Goal: Task Accomplishment & Management: Manage account settings

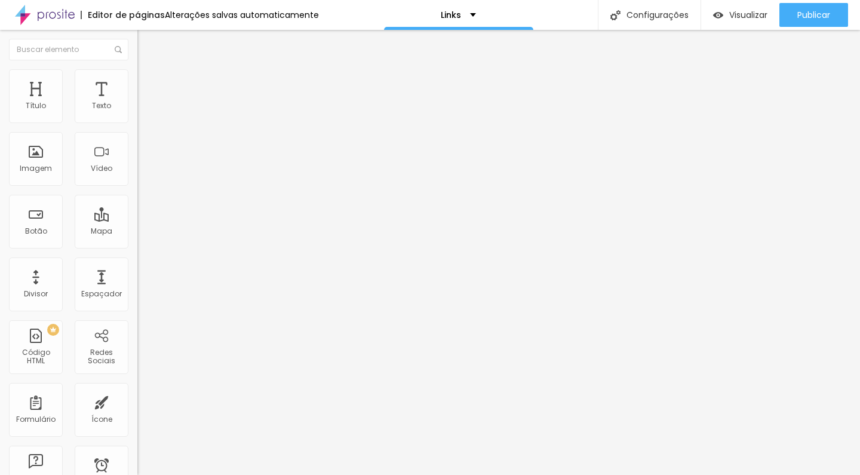
click at [137, 122] on input "[PHONE_NUMBER]" at bounding box center [208, 116] width 143 height 12
type input "[PHONE_NUMBER]"
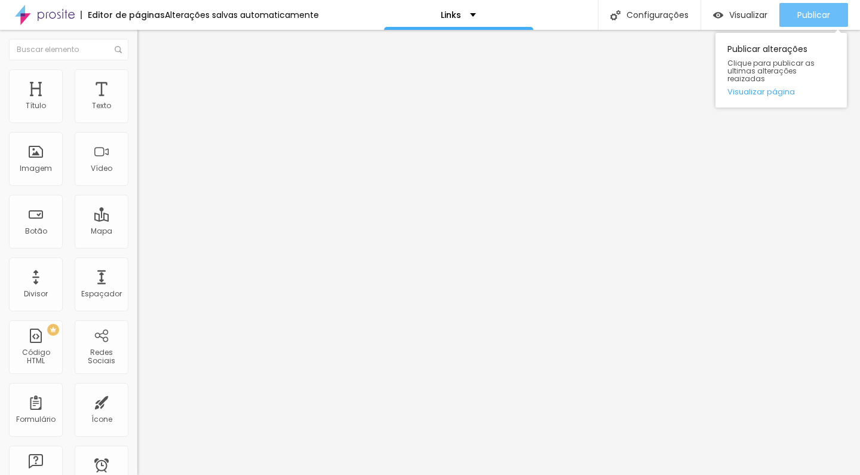
click at [817, 17] on span "Publicar" at bounding box center [813, 15] width 33 height 10
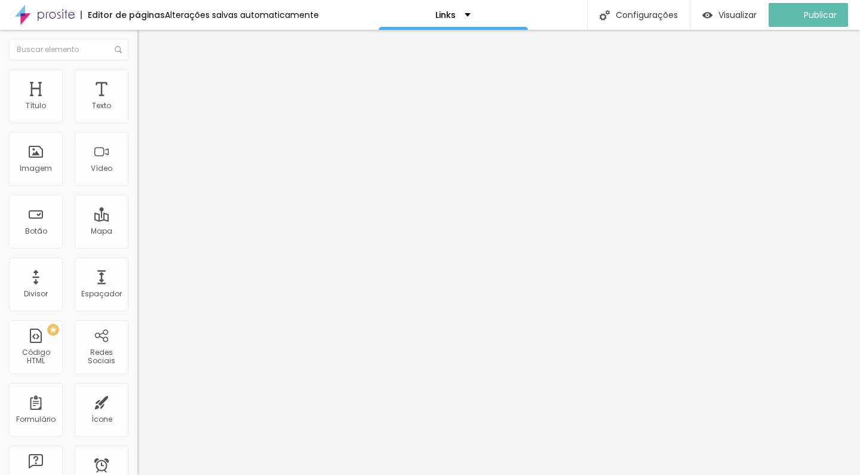
click at [146, 44] on img "button" at bounding box center [150, 49] width 9 height 10
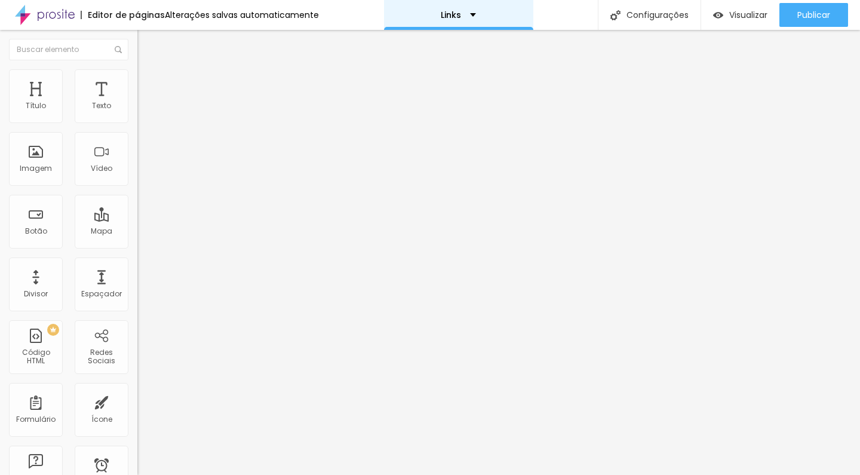
click at [448, 19] on div "Links" at bounding box center [458, 15] width 149 height 30
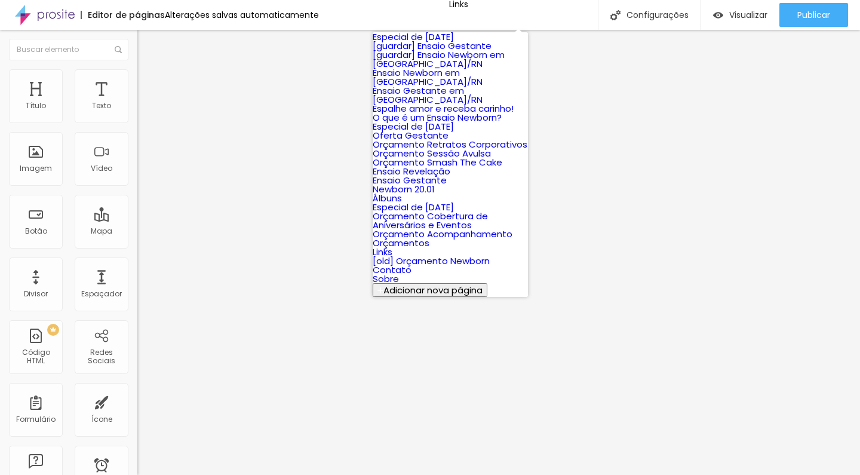
scroll to position [442, 0]
click at [411, 263] on link "Contato" at bounding box center [392, 269] width 39 height 13
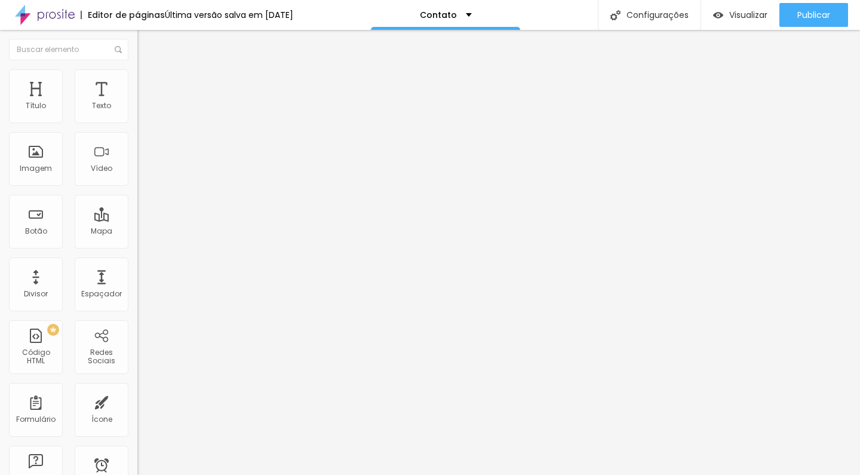
click at [137, 69] on img at bounding box center [142, 74] width 11 height 11
click at [137, 78] on ul "Estilo Avançado" at bounding box center [205, 69] width 137 height 24
click at [137, 122] on input "[PHONE_NUMBER]" at bounding box center [208, 116] width 143 height 12
type input "[PHONE_NUMBER]"
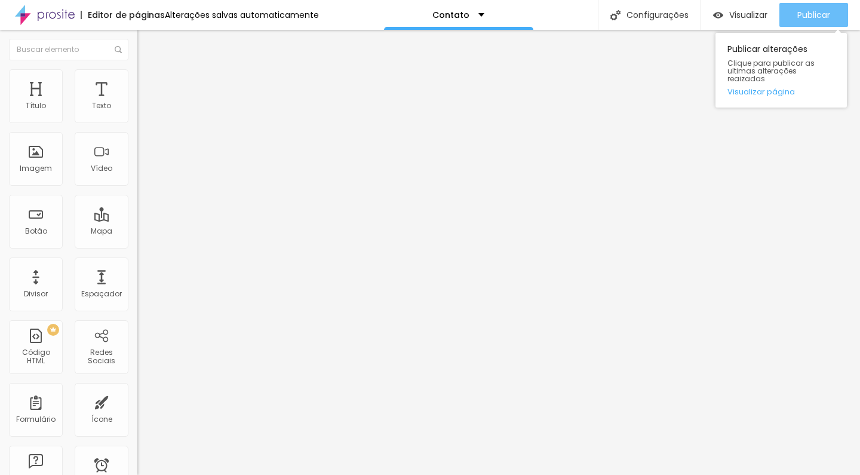
click at [822, 16] on span "Publicar" at bounding box center [813, 15] width 33 height 10
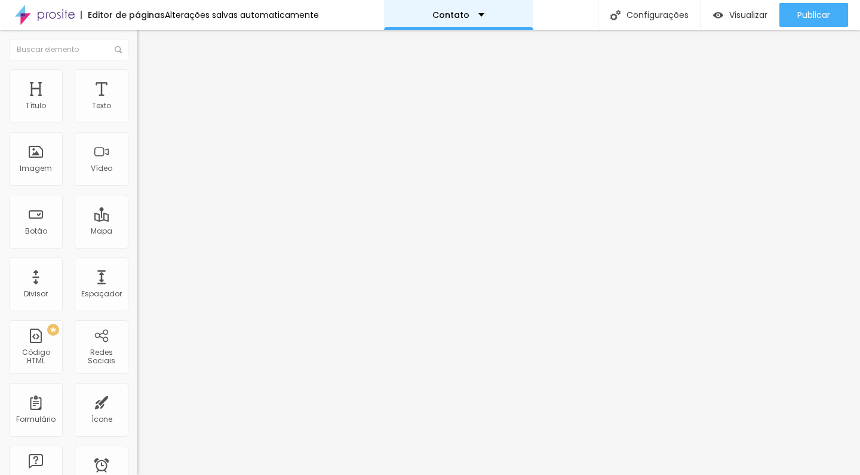
click at [463, 19] on p "Contato" at bounding box center [450, 15] width 37 height 8
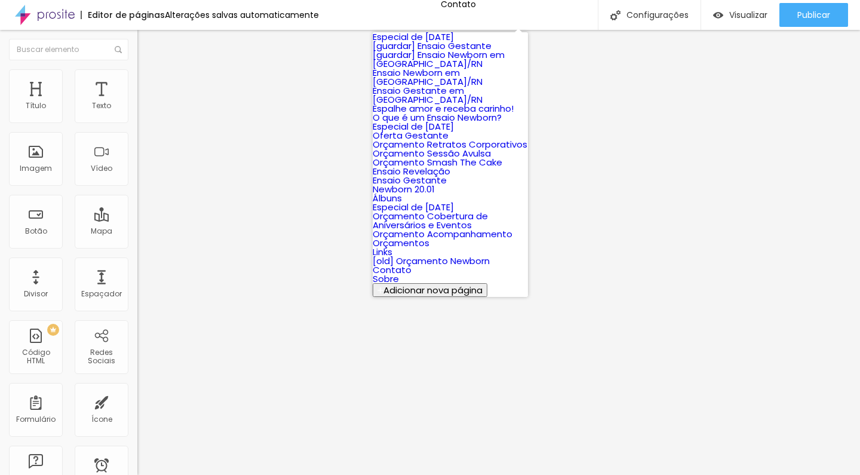
click at [454, 43] on link "Especial de [DATE]" at bounding box center [413, 36] width 81 height 13
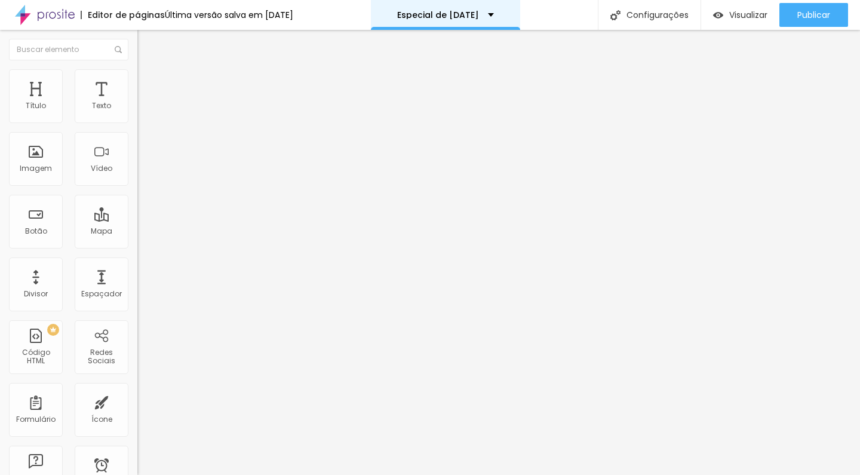
click at [514, 19] on div "Especial de [DATE]" at bounding box center [445, 15] width 149 height 30
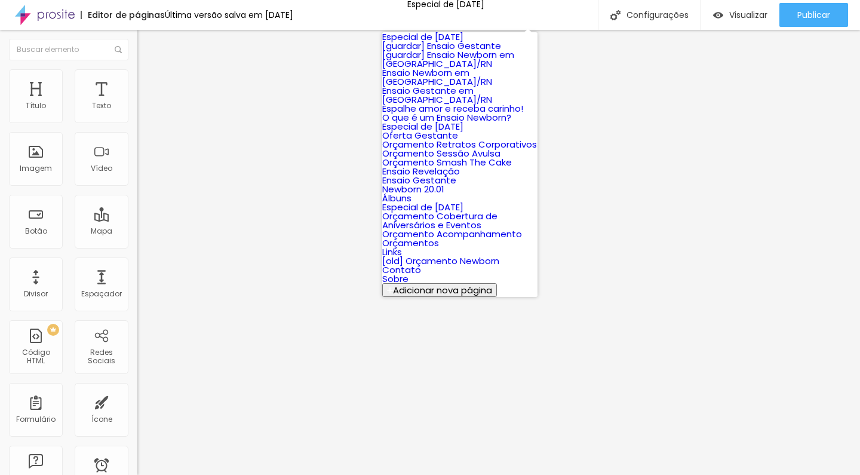
click at [485, 88] on link "Ensaio Newborn em [GEOGRAPHIC_DATA]/RN" at bounding box center [437, 76] width 110 height 21
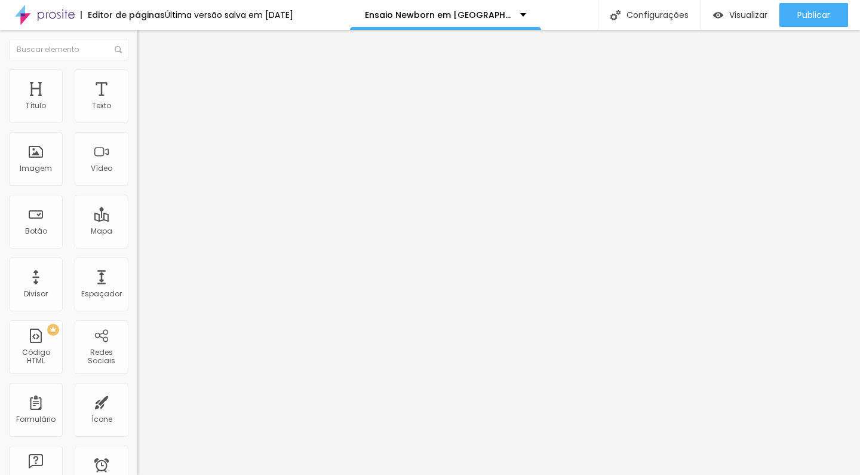
click at [137, 122] on input "[PHONE_NUMBER]" at bounding box center [208, 116] width 143 height 12
type input "[PHONE_NUMBER]"
click at [137, 405] on div "Mensagem" at bounding box center [205, 408] width 137 height 7
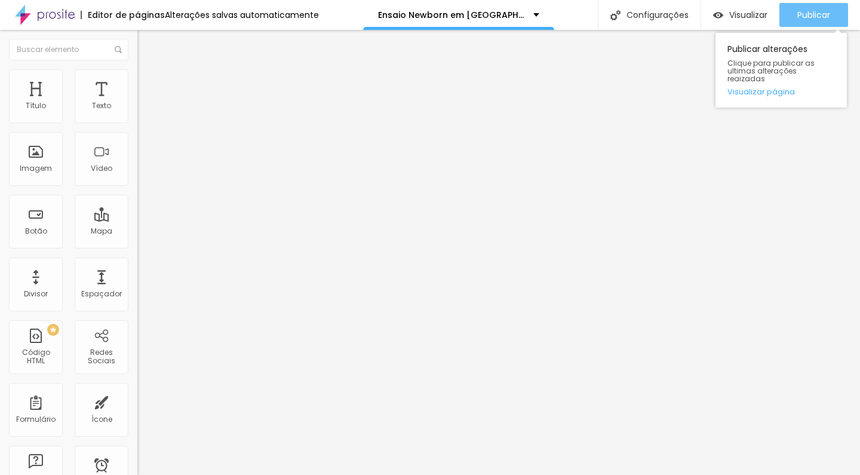
click at [820, 16] on span "Publicar" at bounding box center [813, 15] width 33 height 10
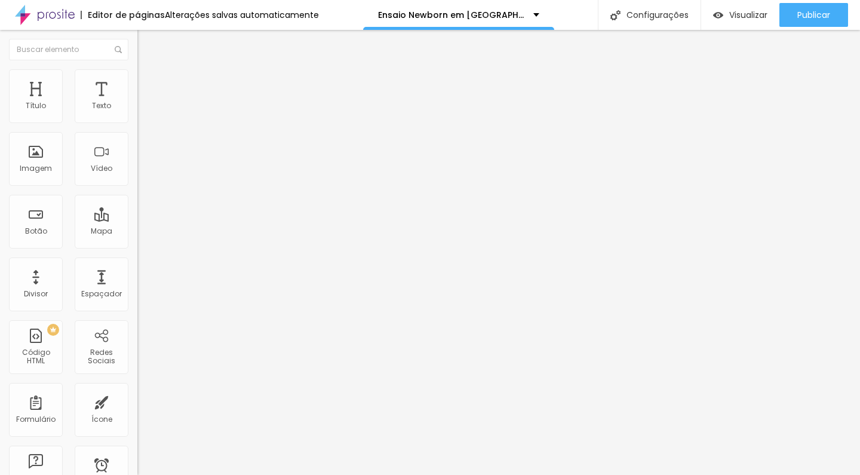
click at [137, 122] on input "[PHONE_NUMBER]" at bounding box center [208, 116] width 143 height 12
type input "[PHONE_NUMBER]"
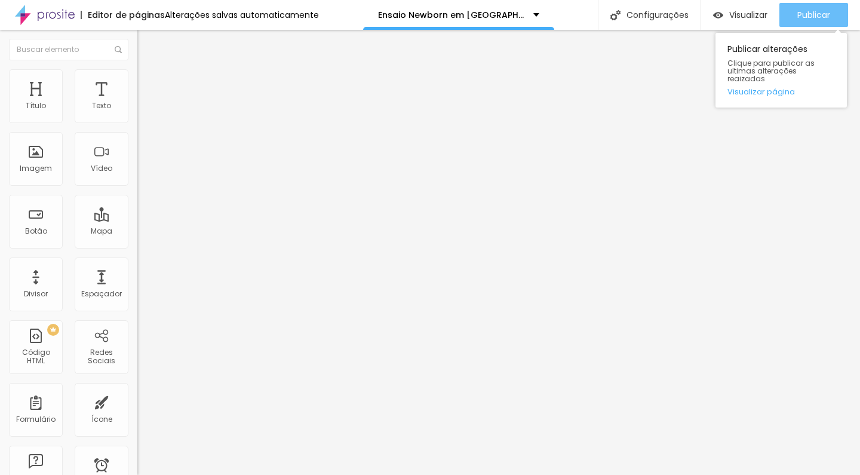
click at [829, 6] on div "Publicar" at bounding box center [813, 15] width 33 height 24
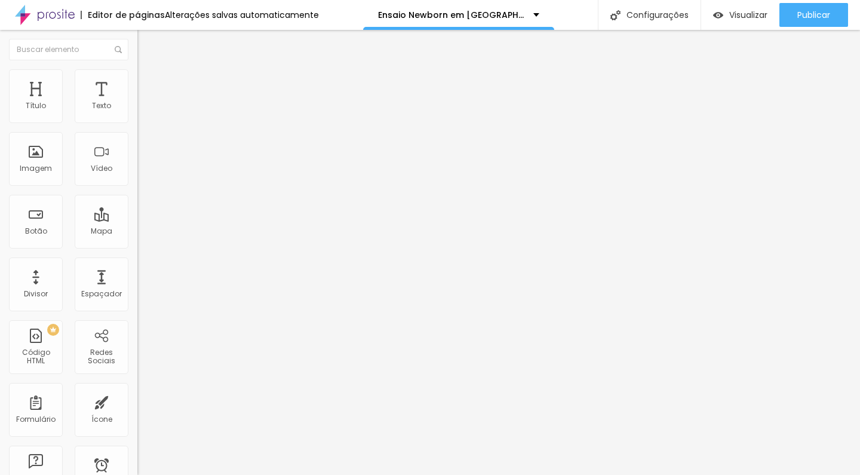
click at [137, 122] on input "(84)99990-6488" at bounding box center [208, 116] width 143 height 12
paste input "88"
type input "(84)98890-6488"
click at [137, 122] on input "(84)99990-6488" at bounding box center [208, 116] width 143 height 12
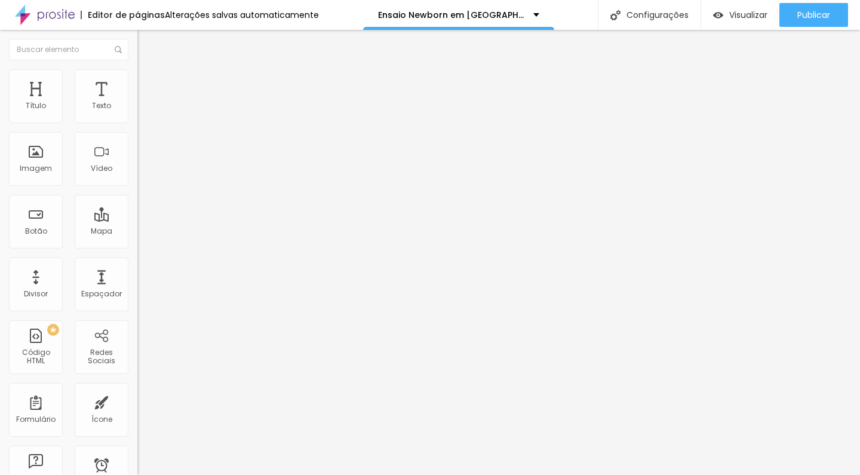
paste input "88"
type input "(84)98890-6488"
click at [137, 122] on input "(84)99990-6488" at bounding box center [208, 116] width 143 height 12
paste input "88"
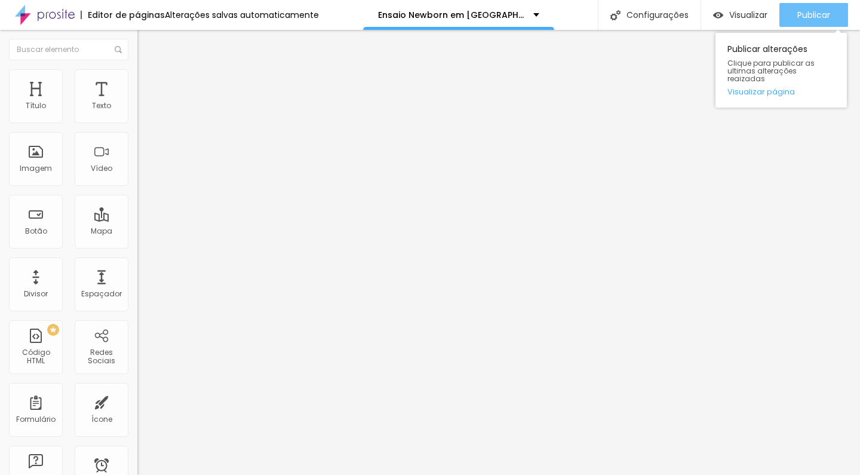
type input "(84)98890-6488"
click at [817, 18] on span "Publicar" at bounding box center [813, 15] width 33 height 10
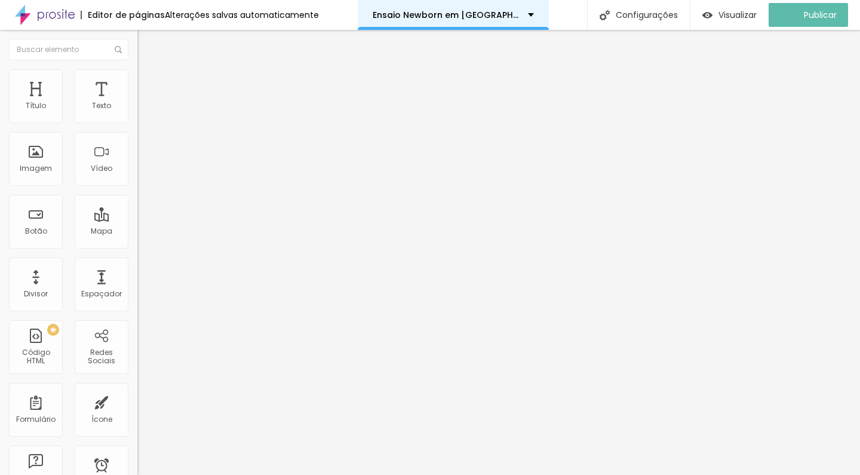
click at [478, 17] on p "Ensaio Newborn em [GEOGRAPHIC_DATA]/RN" at bounding box center [446, 15] width 146 height 8
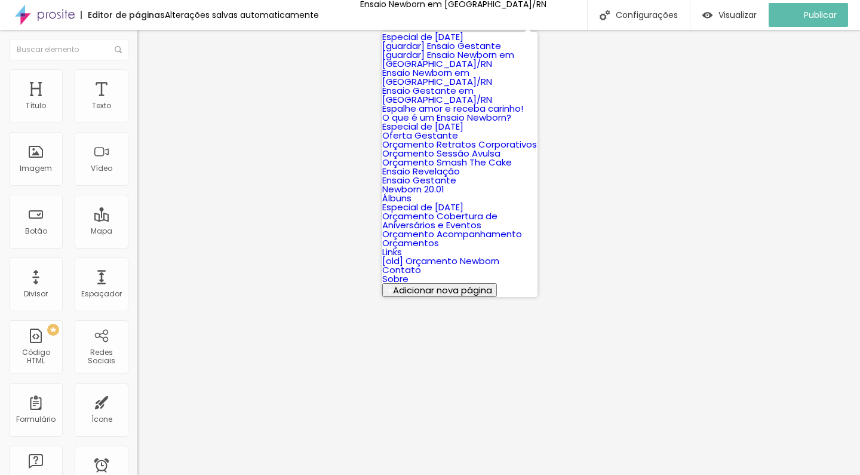
click at [479, 106] on link "Ensaio Gestante em [GEOGRAPHIC_DATA]/RN" at bounding box center [437, 94] width 110 height 21
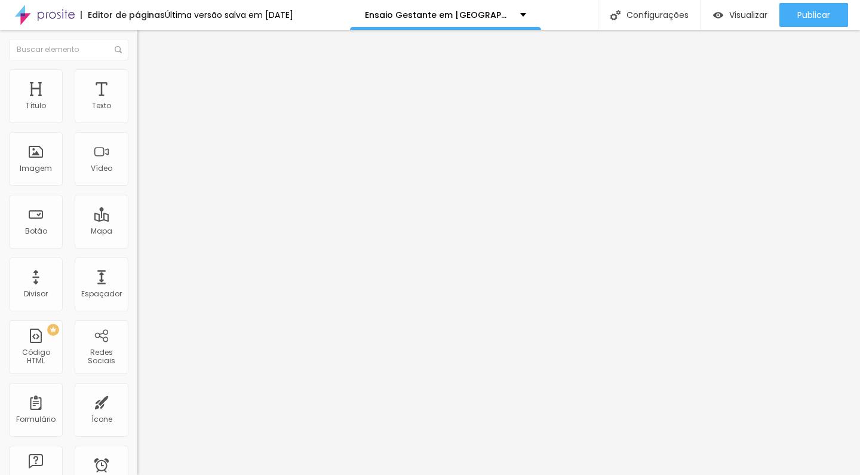
click at [137, 122] on input "text" at bounding box center [208, 116] width 143 height 12
paste input "(84)98890-6488"
type input "(84)98890-6488"
click at [137, 371] on div "Texto do botão Agende esse pacote agora" at bounding box center [205, 385] width 137 height 29
click at [137, 122] on input "(84)99990-6488" at bounding box center [208, 116] width 143 height 12
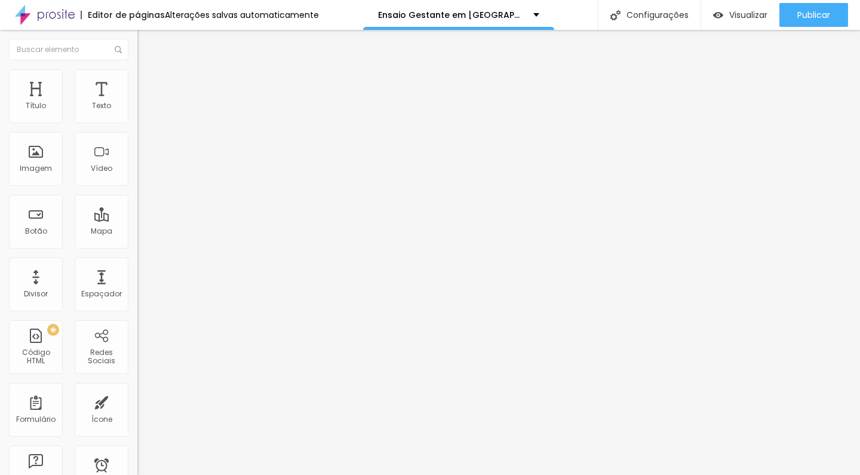
paste input "88"
type input "(84)98890-6488"
click at [137, 122] on input "(84)99990-6488" at bounding box center [208, 116] width 143 height 12
paste input "88"
type input "(84)98890-6488"
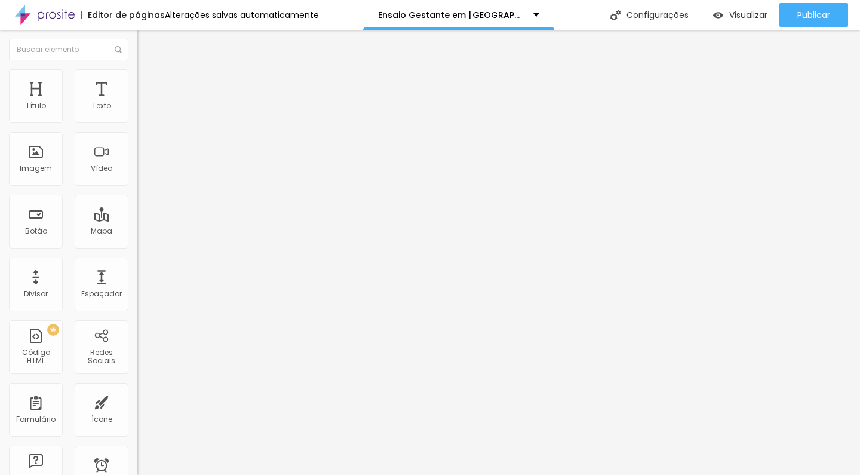
click at [137, 122] on input "(84)99990-6488" at bounding box center [208, 116] width 143 height 12
paste input "88"
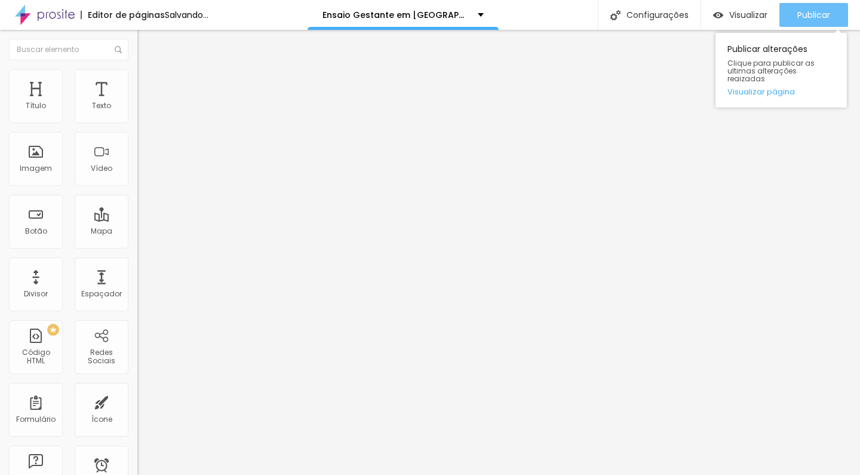
type input "(84)98890-6488"
click at [826, 13] on span "Publicar" at bounding box center [813, 15] width 33 height 10
click at [783, 26] on button "Publicar" at bounding box center [813, 15] width 69 height 24
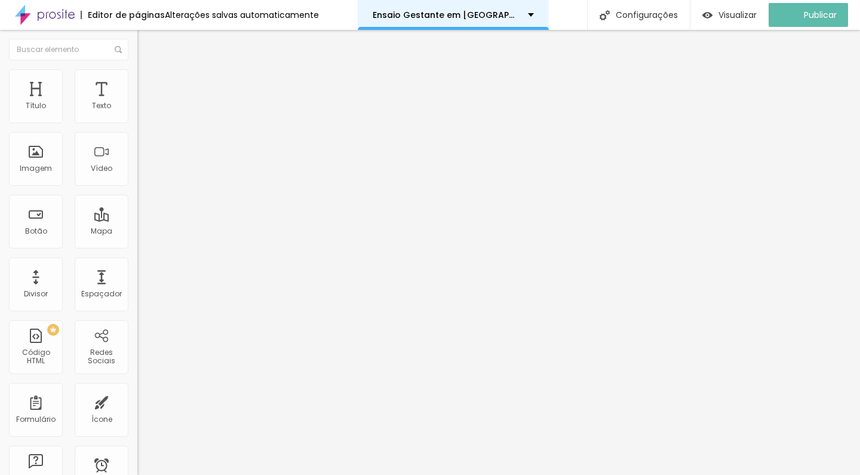
click at [506, 20] on div "Ensaio Gestante em [GEOGRAPHIC_DATA]/RN" at bounding box center [453, 15] width 191 height 30
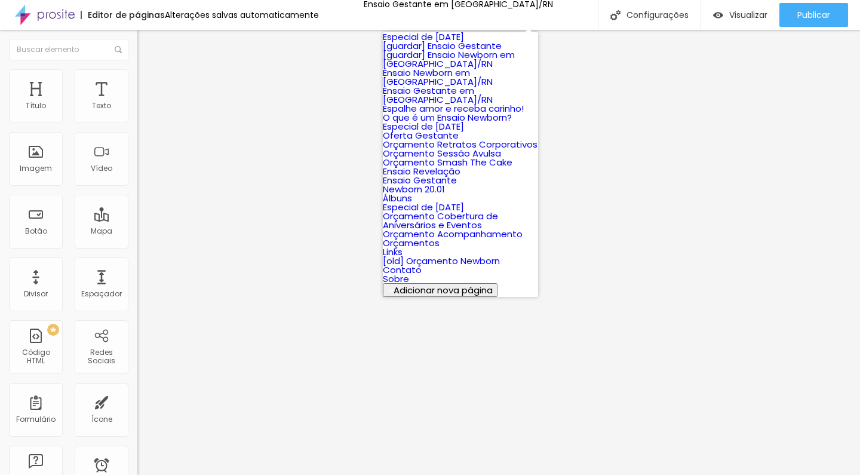
scroll to position [54, 0]
click at [454, 115] on link "Espalhe amor e receba carinho!" at bounding box center [453, 108] width 141 height 13
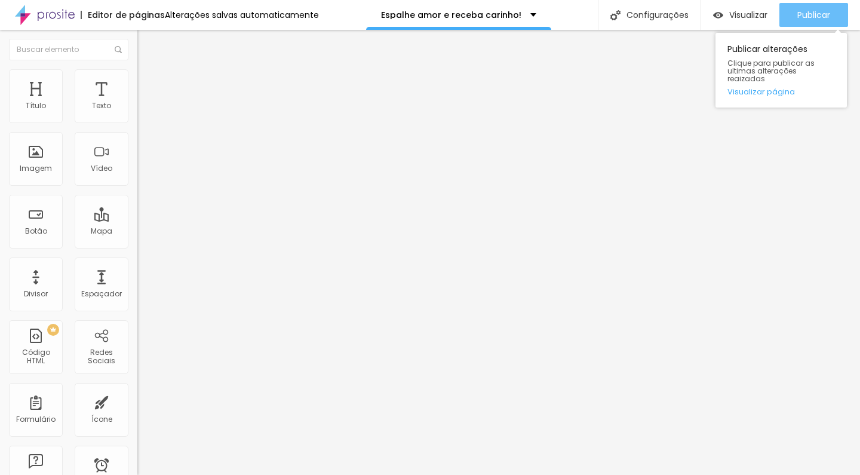
type input "https://api.whatsapp.com/send?phone=+5584988906488&text=Olá%2C+cheguei+até+aqui…"
click at [801, 11] on span "Publicar" at bounding box center [813, 15] width 33 height 10
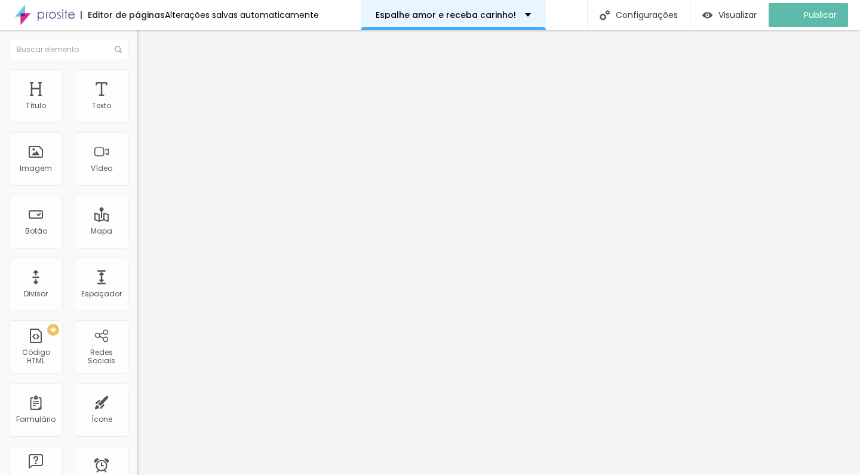
click at [491, 19] on div "Espalhe amor e receba carinho!" at bounding box center [453, 15] width 185 height 30
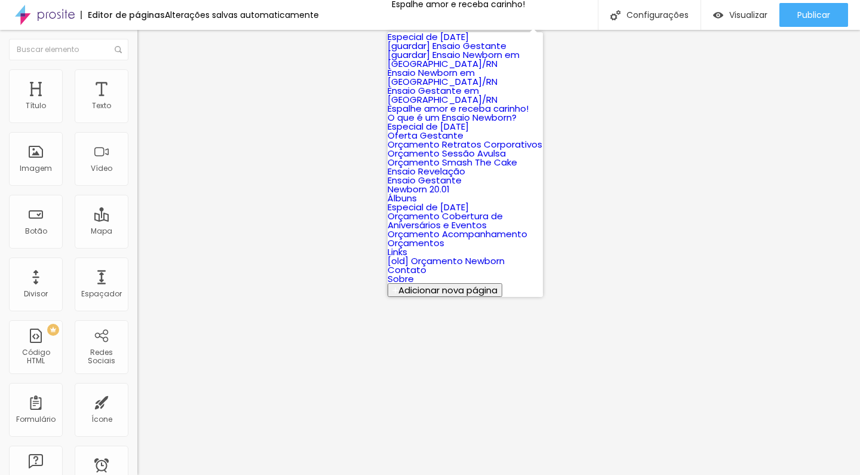
scroll to position [33, 0]
click at [475, 124] on link "O que é um Ensaio Newborn?" at bounding box center [451, 117] width 129 height 13
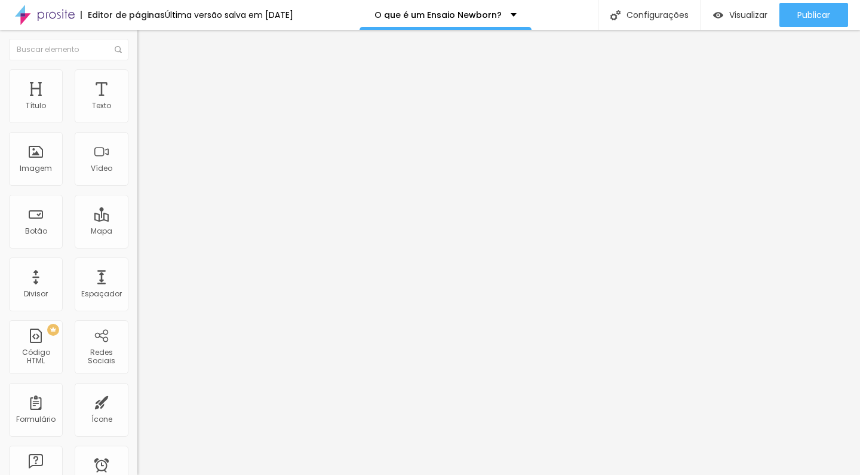
click at [137, 122] on input "(84)99990-6488" at bounding box center [208, 116] width 143 height 12
paste input "88"
type input "(84)98890-6488"
click at [137, 122] on input "(84)99990-6488" at bounding box center [208, 116] width 143 height 12
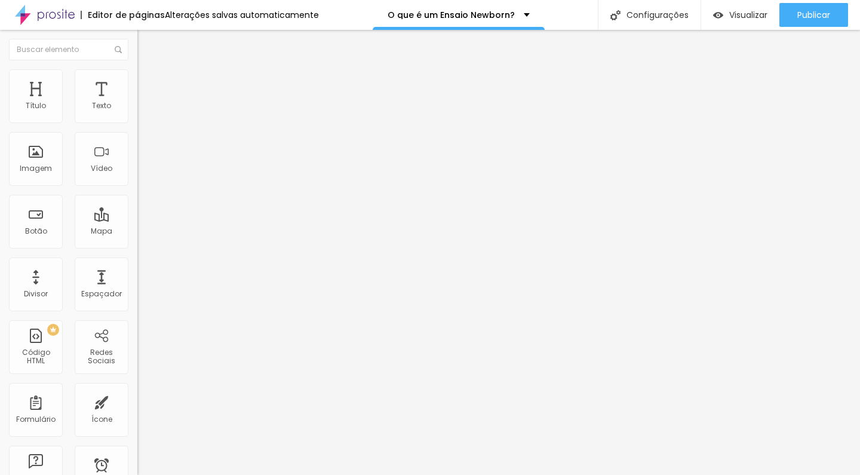
paste input "88"
type input "(84)98890-6488"
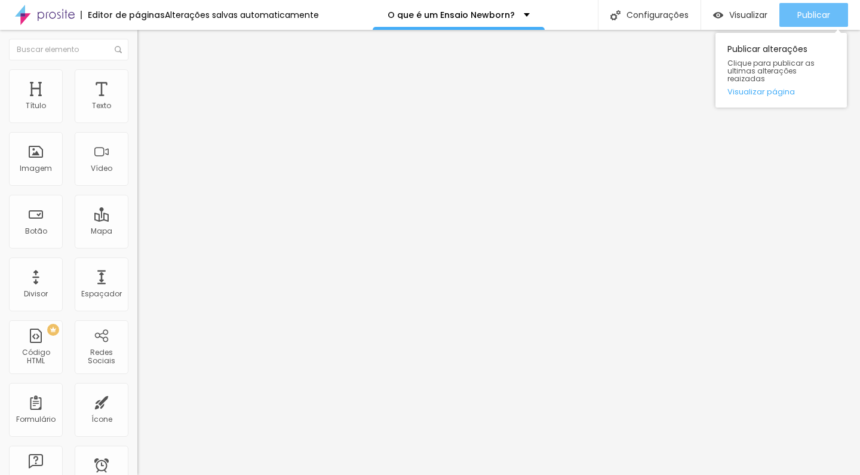
type input "https://api.whatsapp.com/send?phone=+5584988906488&text=Olá%2C+cheguei+até+aqui…"
click at [820, 13] on span "Publicar" at bounding box center [813, 15] width 33 height 10
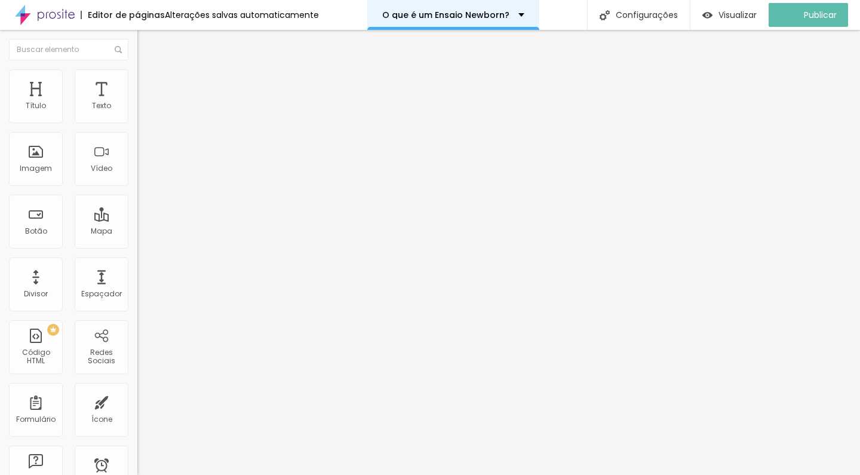
click at [464, 21] on div "O que é um Ensaio Newborn?" at bounding box center [453, 15] width 172 height 30
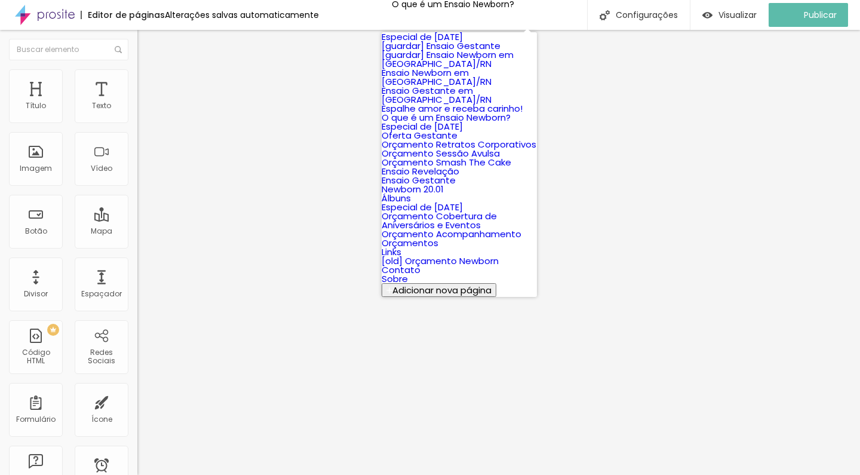
click at [470, 88] on link "Ensaio Newborn em [GEOGRAPHIC_DATA]/RN" at bounding box center [437, 76] width 110 height 21
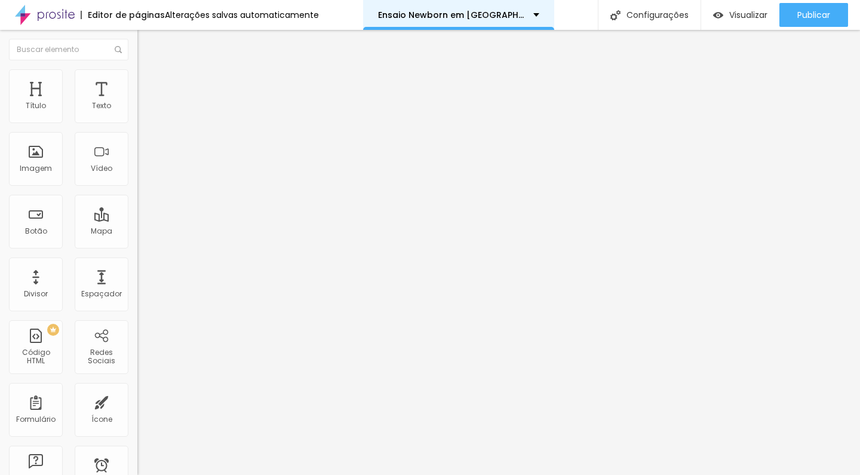
click at [466, 14] on p "Ensaio Newborn em [GEOGRAPHIC_DATA]/RN" at bounding box center [451, 15] width 146 height 8
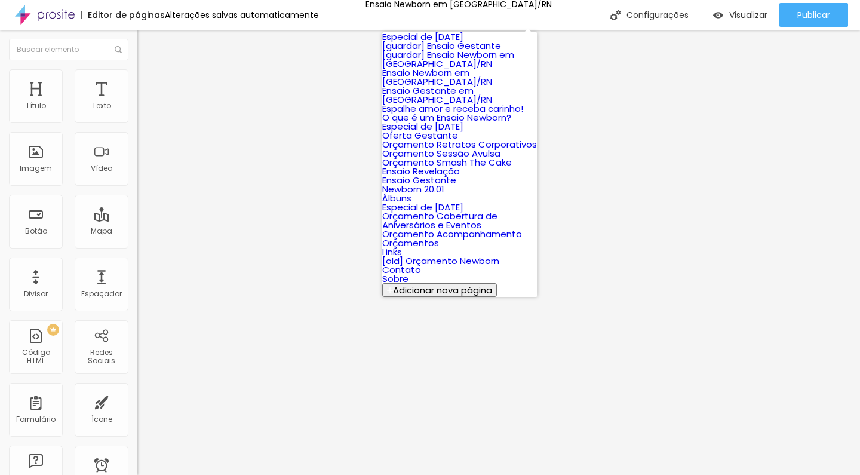
click at [466, 106] on link "Ensaio Gestante em [GEOGRAPHIC_DATA]/RN" at bounding box center [437, 94] width 110 height 21
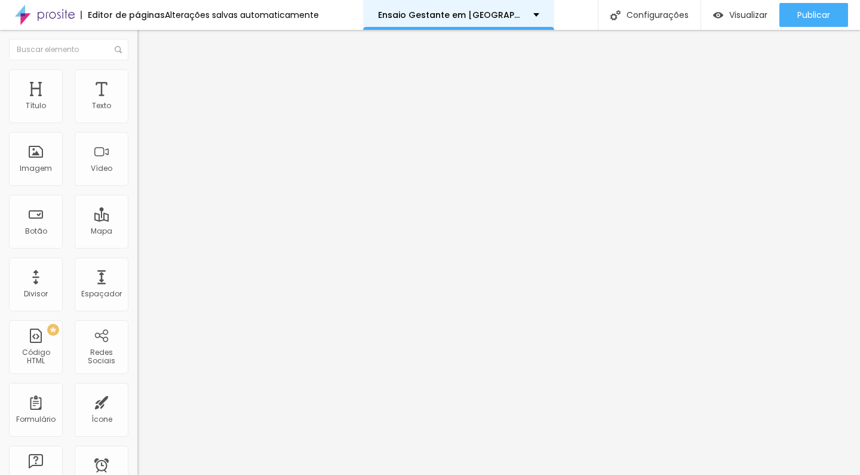
click at [490, 12] on p "Ensaio Gestante em [GEOGRAPHIC_DATA]/RN" at bounding box center [451, 15] width 146 height 8
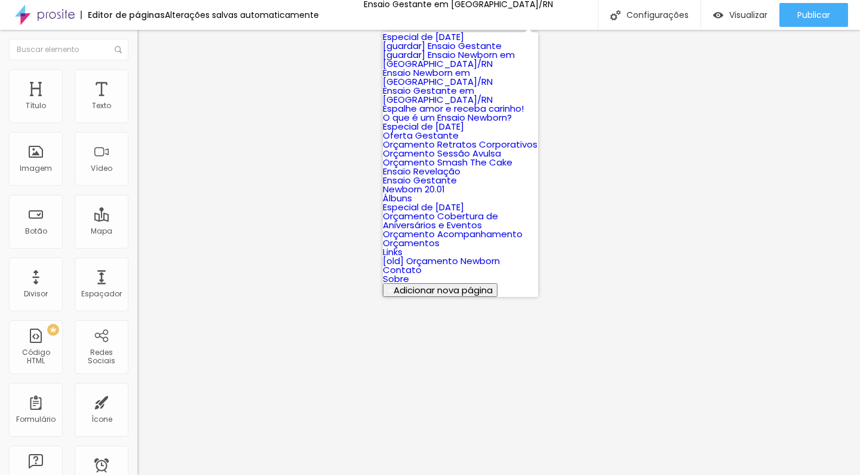
scroll to position [60, 0]
click at [438, 115] on link "Espalhe amor e receba carinho!" at bounding box center [453, 108] width 141 height 13
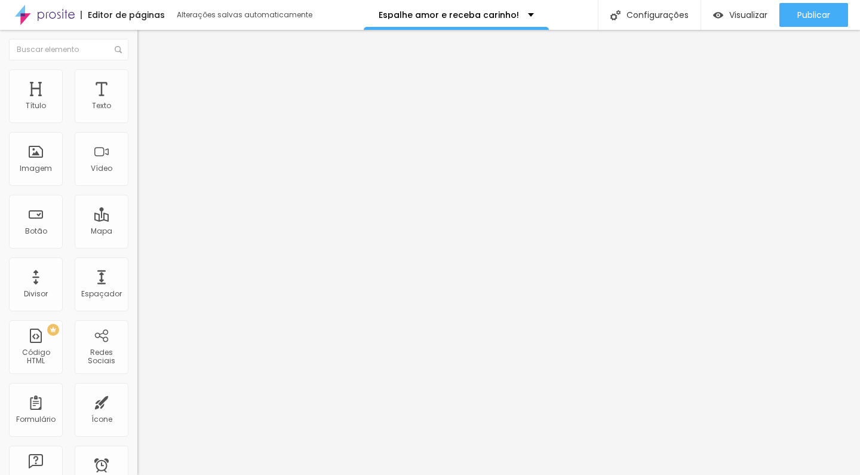
click at [407, 23] on div "Espalhe amor e receba carinho!" at bounding box center [456, 15] width 185 height 30
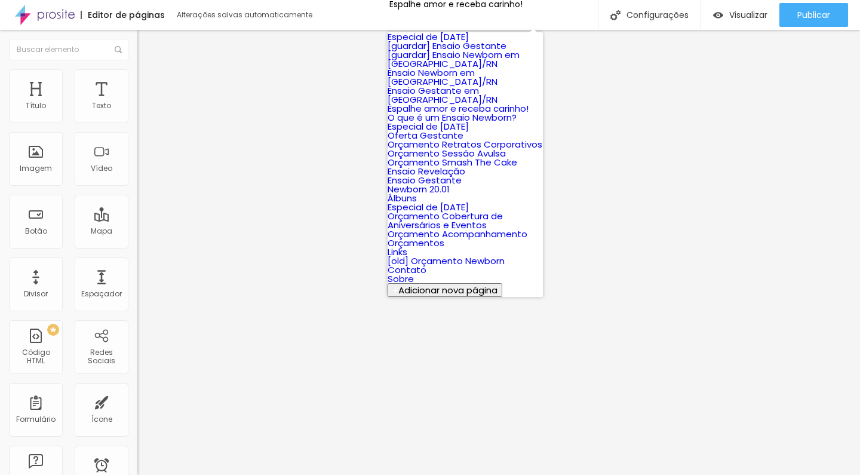
scroll to position [73, 0]
click at [460, 124] on link "O que é um Ensaio Newborn?" at bounding box center [451, 117] width 129 height 13
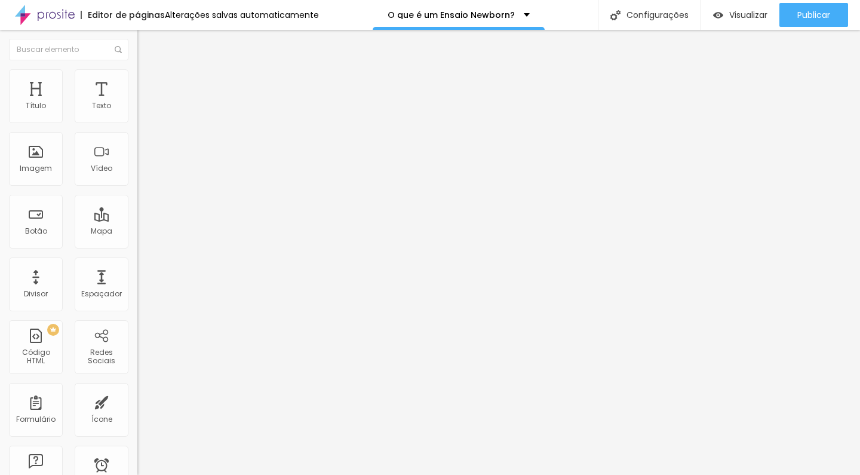
click at [518, 10] on div "O que é um Ensaio Newborn?" at bounding box center [459, 15] width 172 height 30
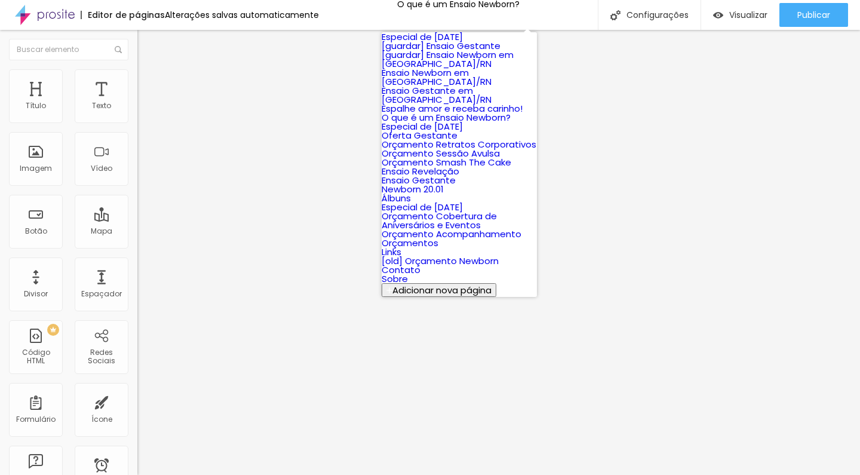
scroll to position [83, 0]
click at [463, 133] on link "Especial de [DATE]" at bounding box center [422, 126] width 81 height 13
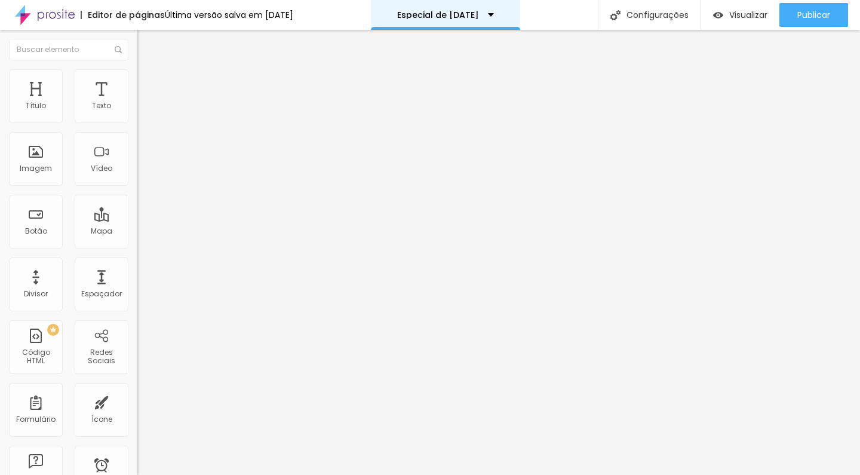
click at [437, 26] on div "Especial de [DATE]" at bounding box center [445, 15] width 149 height 30
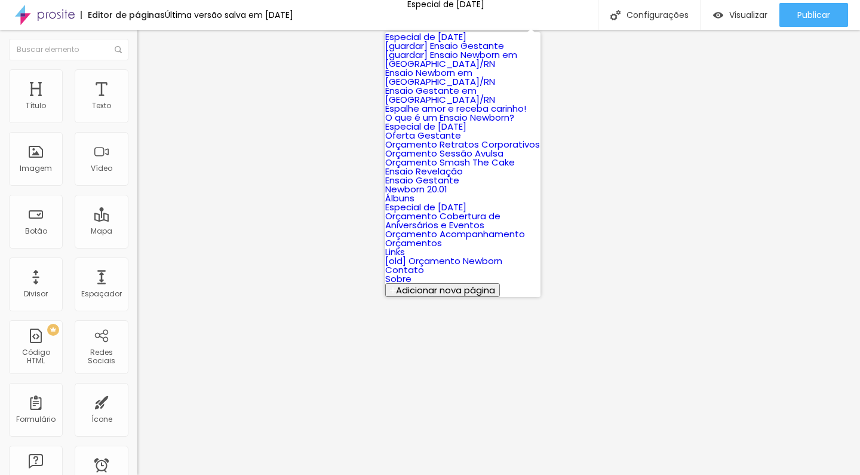
scroll to position [165, 0]
click at [460, 138] on link "Orçamento Retratos Corporativos" at bounding box center [462, 144] width 155 height 13
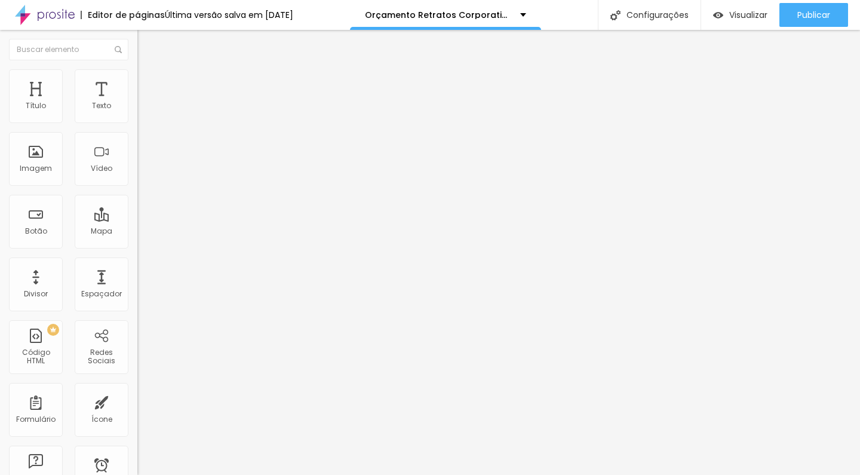
click at [137, 122] on input "[PHONE_NUMBER]" at bounding box center [208, 116] width 143 height 12
paste input "88"
type input "[PHONE_NUMBER]"
click at [137, 122] on input "[PHONE_NUMBER]" at bounding box center [208, 116] width 143 height 12
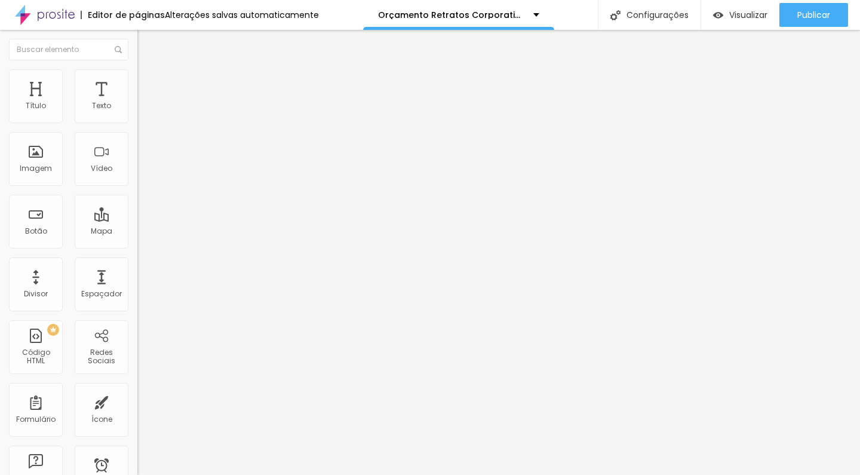
paste input "88"
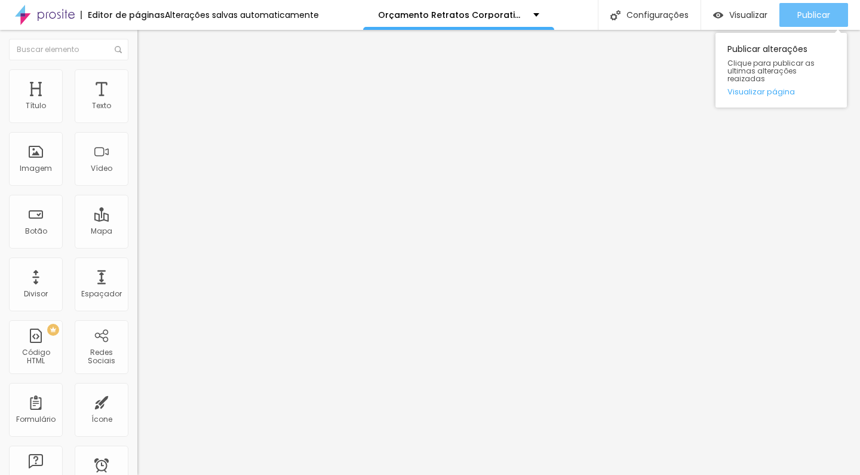
type input "[PHONE_NUMBER]"
click at [834, 23] on button "Publicar" at bounding box center [813, 15] width 69 height 24
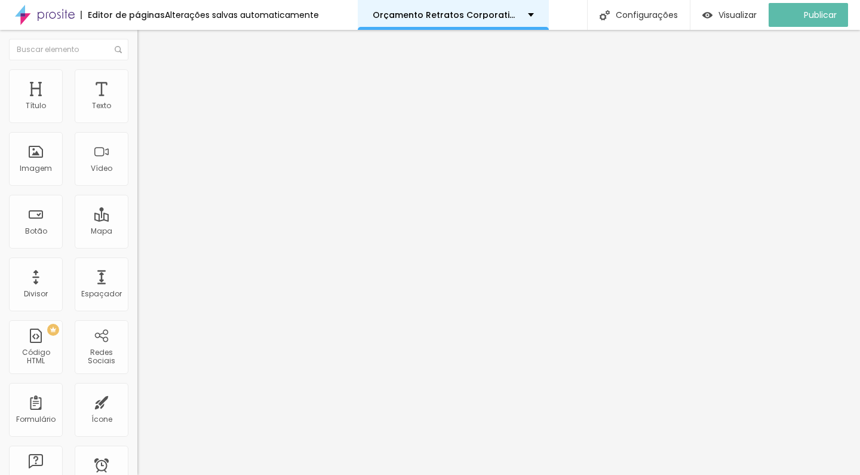
click at [513, 16] on p "Orçamento Retratos Corporativos" at bounding box center [446, 15] width 146 height 8
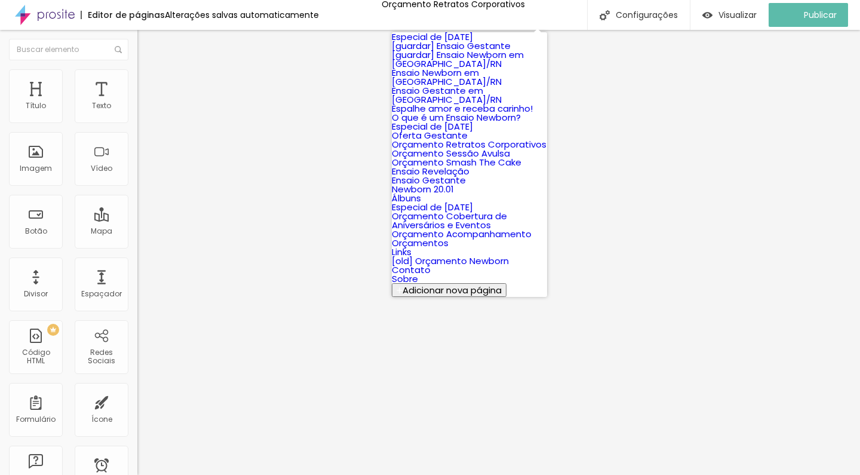
scroll to position [181, 0]
click at [469, 147] on link "Orçamento Sessão Avulsa" at bounding box center [451, 153] width 118 height 13
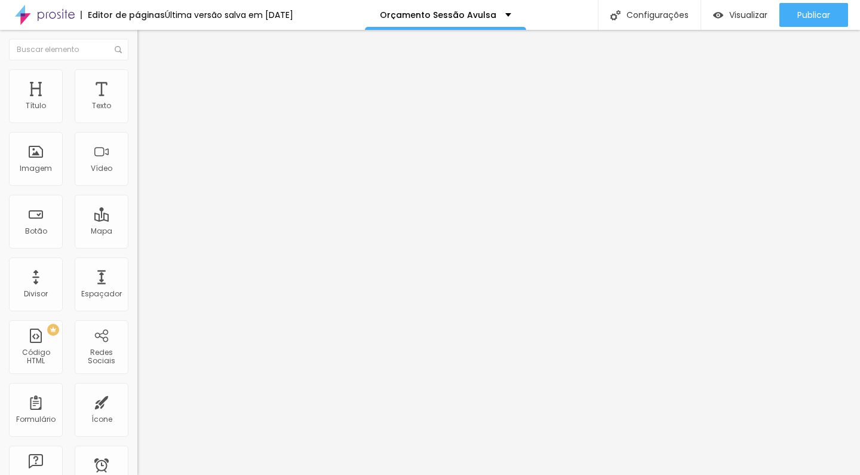
click at [137, 122] on input "[PHONE_NUMBER]" at bounding box center [208, 116] width 143 height 12
paste input "88"
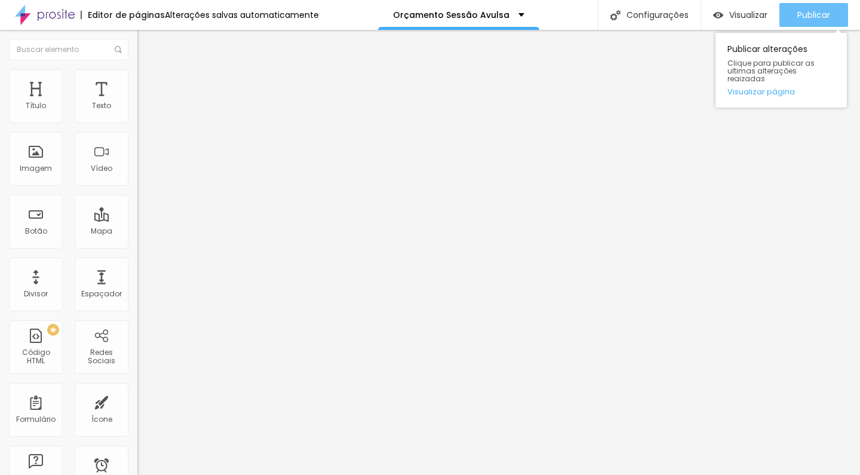
type input "[PHONE_NUMBER]"
click at [833, 17] on button "Publicar" at bounding box center [813, 15] width 69 height 24
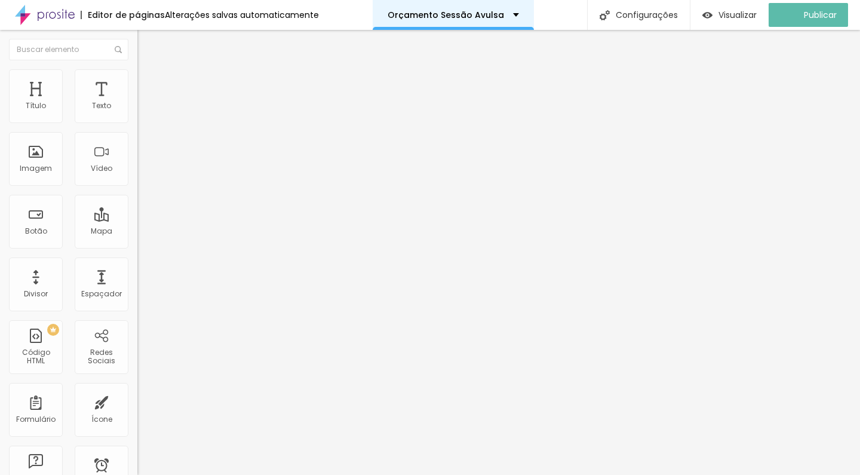
click at [469, 17] on p "Orçamento Sessão Avulsa" at bounding box center [445, 15] width 116 height 8
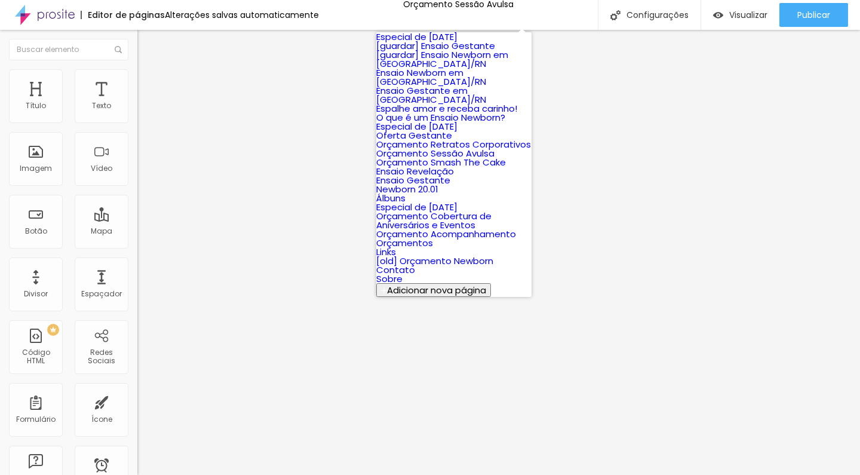
scroll to position [207, 0]
click at [441, 156] on link "Orçamento Smash The Cake" at bounding box center [441, 162] width 130 height 13
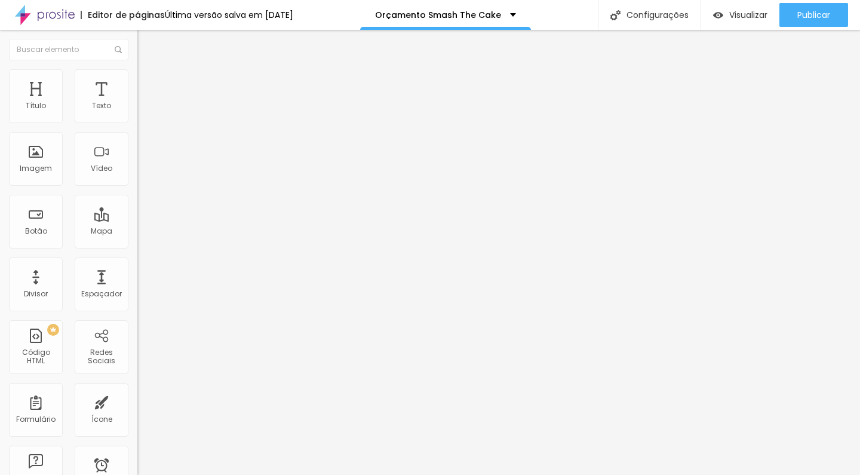
click at [137, 122] on input "[PHONE_NUMBER]" at bounding box center [208, 116] width 143 height 12
paste input "88"
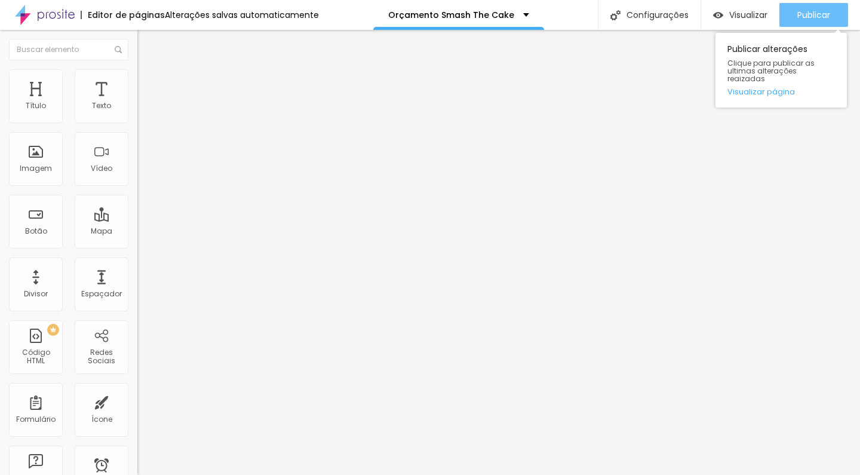
type input "[PHONE_NUMBER]"
click at [814, 6] on div "Publicar" at bounding box center [813, 15] width 33 height 24
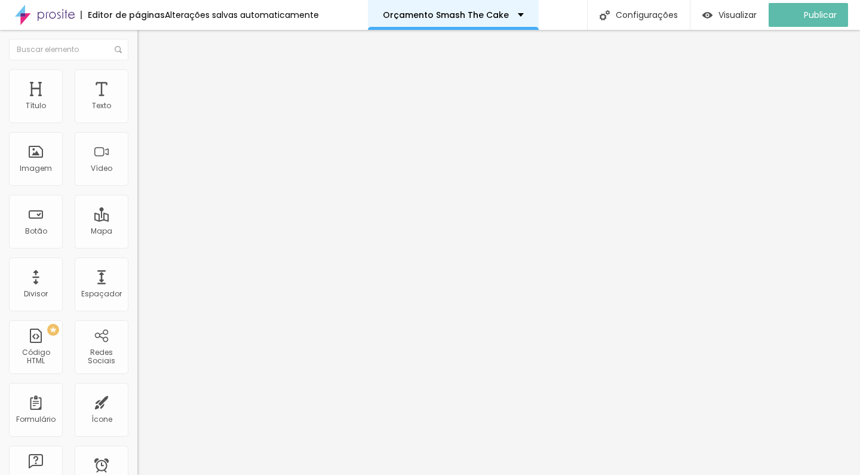
click at [507, 11] on div "Orçamento Smash The Cake" at bounding box center [453, 15] width 141 height 8
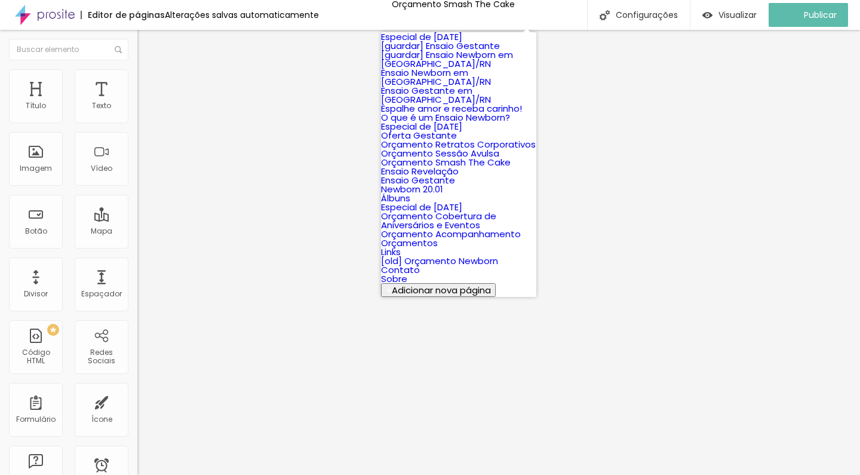
scroll to position [271, 0]
click at [459, 165] on link "Ensaio Revelação" at bounding box center [420, 171] width 78 height 13
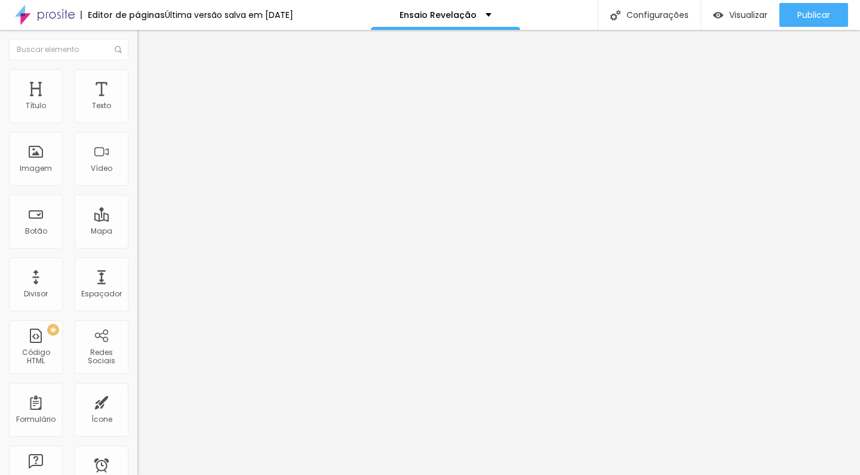
click at [137, 122] on input "[PHONE_NUMBER]" at bounding box center [208, 116] width 143 height 12
paste input "88"
type input "[PHONE_NUMBER]"
click at [137, 122] on input "[PHONE_NUMBER]" at bounding box center [208, 116] width 143 height 12
paste input "88"
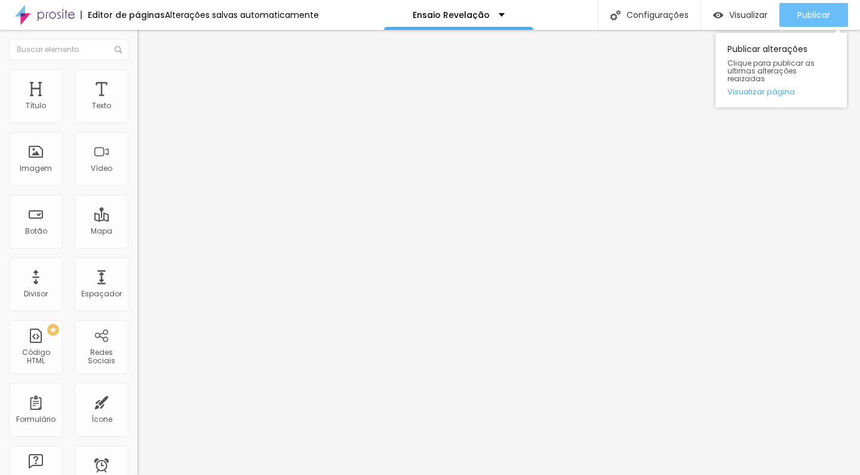
type input "[PHONE_NUMBER]"
click at [802, 23] on div "Publicar" at bounding box center [813, 15] width 33 height 24
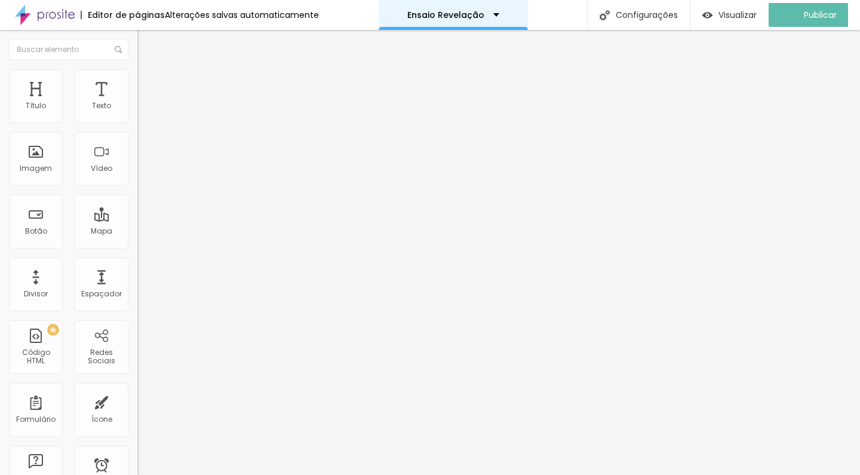
click at [444, 21] on div "Ensaio Revelação" at bounding box center [453, 15] width 149 height 30
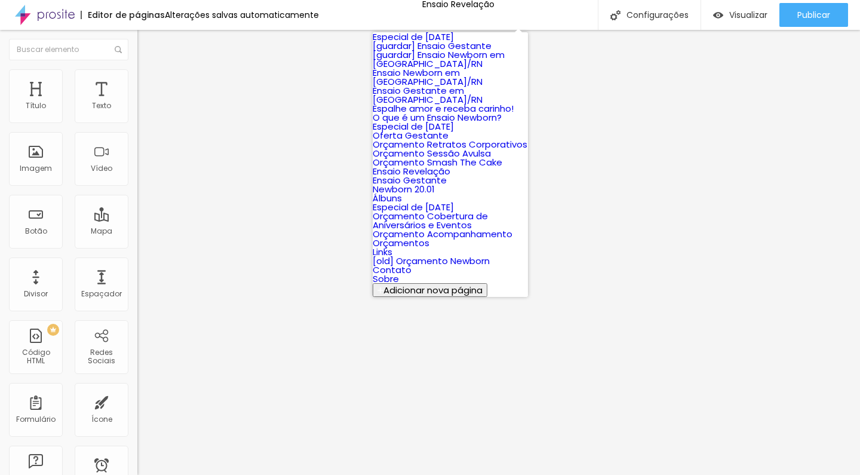
scroll to position [269, 0]
click at [447, 174] on link "Ensaio Gestante" at bounding box center [410, 180] width 74 height 13
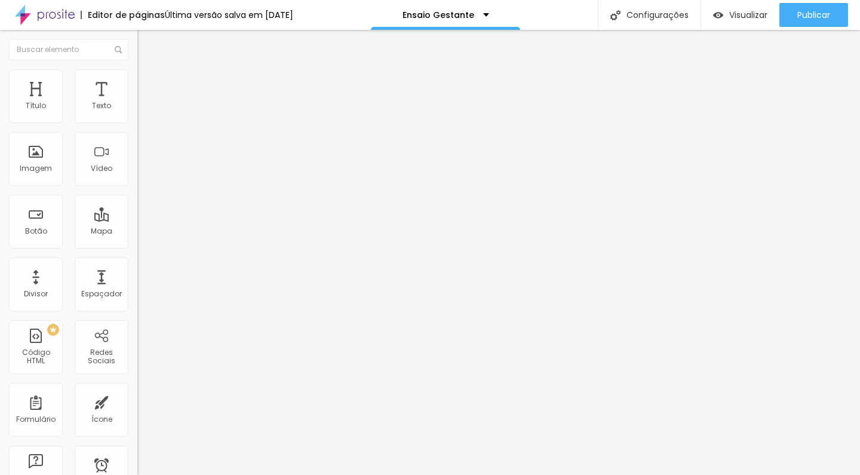
click at [137, 122] on input "[PHONE_NUMBER]" at bounding box center [208, 116] width 143 height 12
paste input "88"
type input "[PHONE_NUMBER]"
click at [137, 122] on input "(84)99990-6488" at bounding box center [208, 116] width 143 height 12
paste input "88"
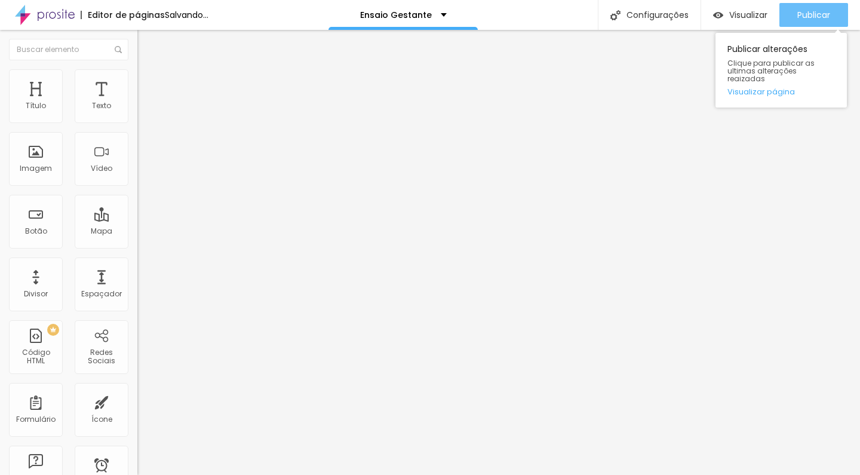
type input "[PHONE_NUMBER]"
click at [818, 11] on span "Publicar" at bounding box center [813, 15] width 33 height 10
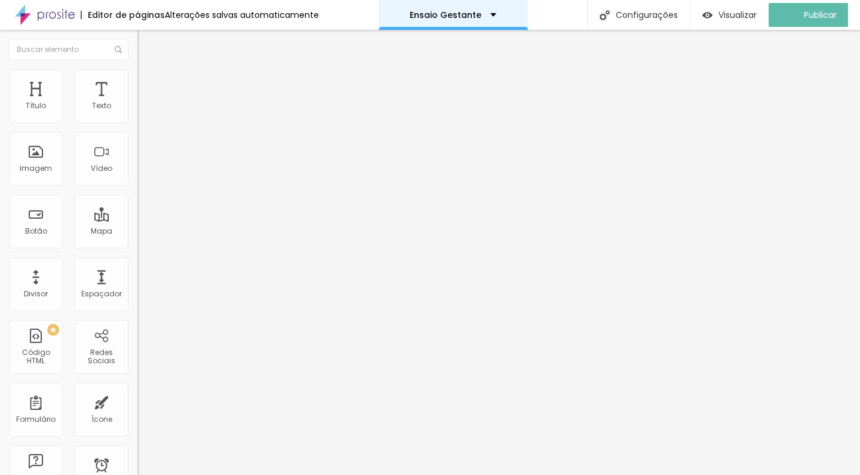
click at [490, 19] on div "Ensaio Gestante" at bounding box center [453, 15] width 87 height 8
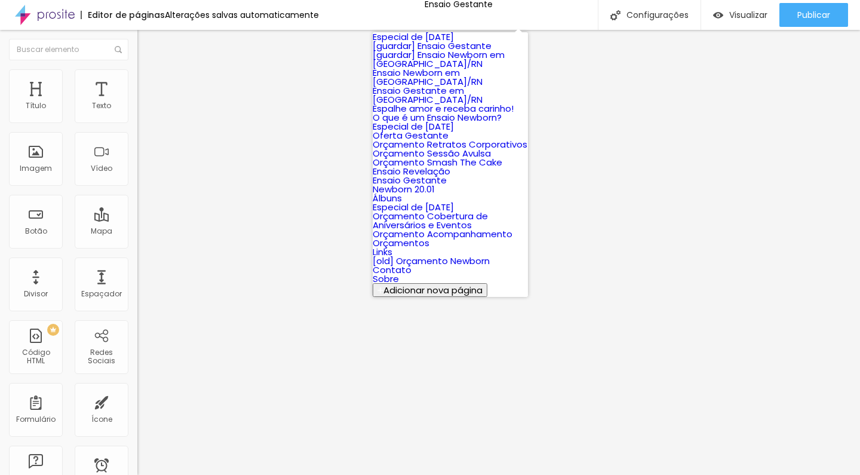
scroll to position [368, 0]
click at [402, 192] on link "Álbuns" at bounding box center [387, 198] width 29 height 13
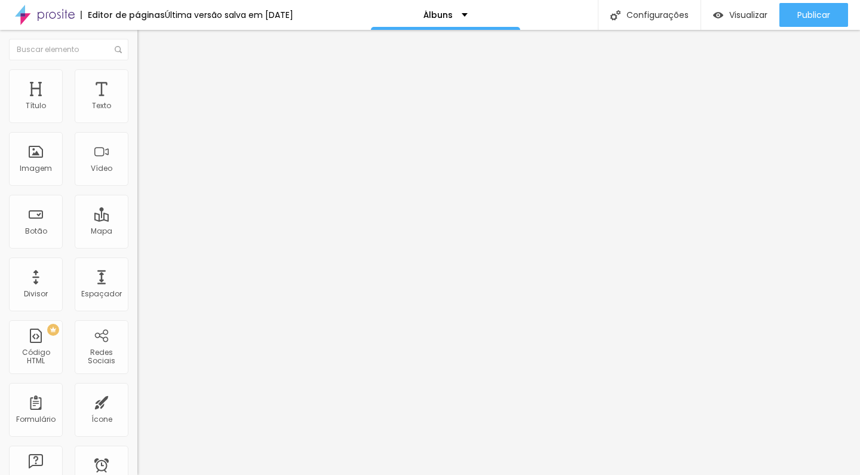
click at [137, 122] on input "[PHONE_NUMBER]" at bounding box center [208, 116] width 143 height 12
paste input "88"
type input "[PHONE_NUMBER]"
click at [137, 97] on ul "Conteúdo Estilo Avançado" at bounding box center [205, 85] width 137 height 36
click at [148, 92] on span "Estilo" at bounding box center [157, 87] width 19 height 10
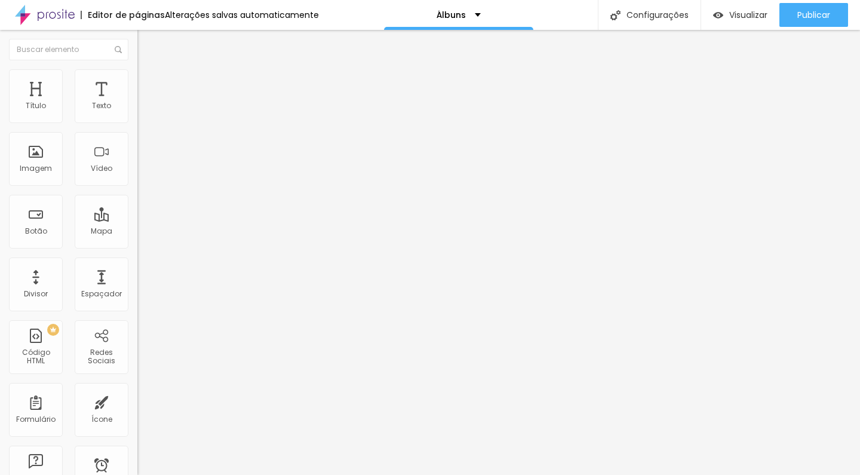
click at [137, 392] on span "Verde claro" at bounding box center [158, 397] width 42 height 10
click at [137, 410] on span "Verde escuro" at bounding box center [161, 415] width 48 height 10
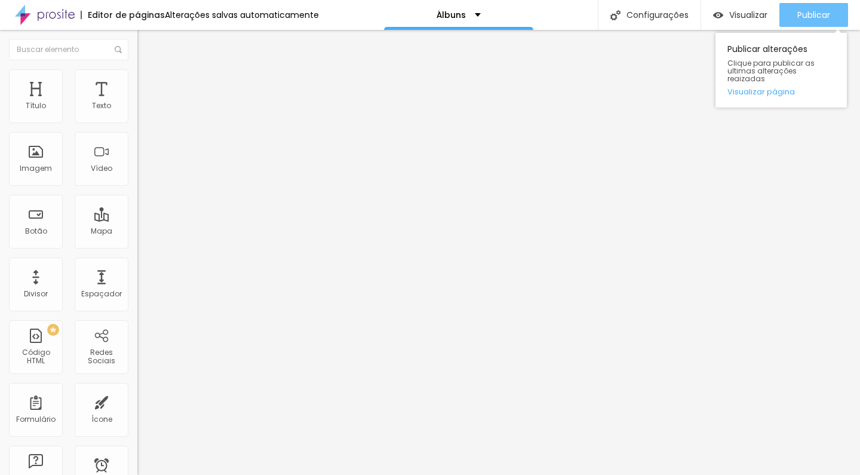
click at [841, 20] on button "Publicar" at bounding box center [813, 15] width 69 height 24
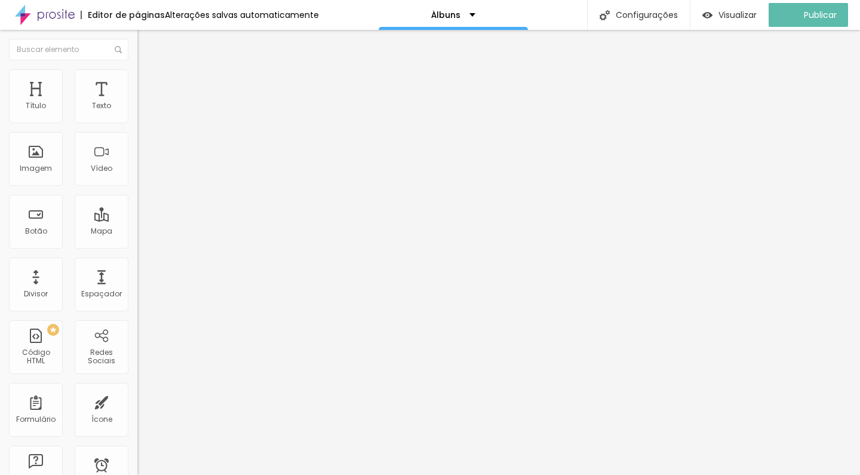
click at [137, 122] on input "[PHONE_NUMBER]" at bounding box center [208, 116] width 143 height 12
paste input "88"
type input "[PHONE_NUMBER]"
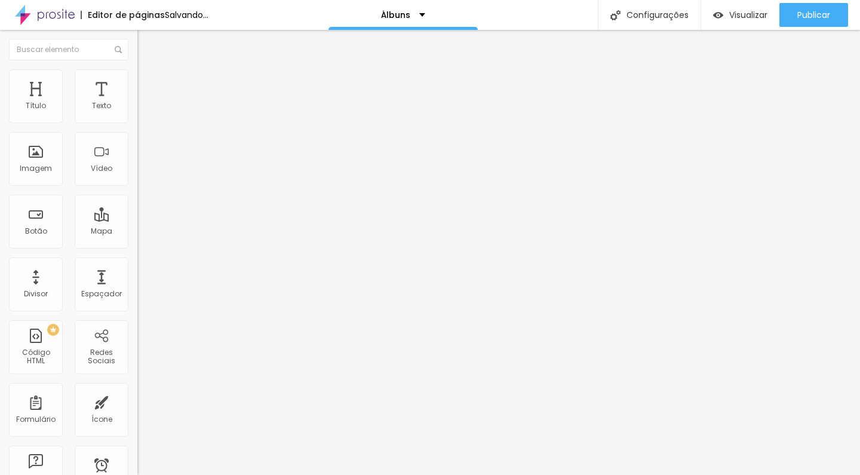
click at [137, 79] on img at bounding box center [142, 84] width 11 height 11
click at [137, 392] on span "Verde claro" at bounding box center [158, 397] width 42 height 10
click at [137, 412] on div "Verde escuro" at bounding box center [205, 415] width 137 height 7
click at [137, 122] on input "[PHONE_NUMBER]" at bounding box center [208, 116] width 143 height 12
paste input "88"
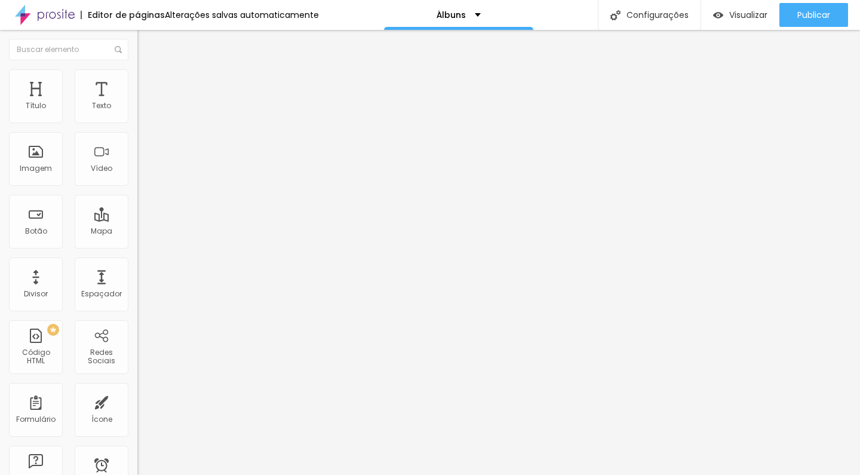
type input "[PHONE_NUMBER]"
click at [148, 92] on span "Estilo" at bounding box center [157, 87] width 19 height 10
click at [137, 392] on span "Verde claro" at bounding box center [158, 397] width 42 height 10
click at [137, 410] on span "Verde escuro" at bounding box center [161, 415] width 48 height 10
click at [137, 122] on input "(84)99990-6488" at bounding box center [208, 116] width 143 height 12
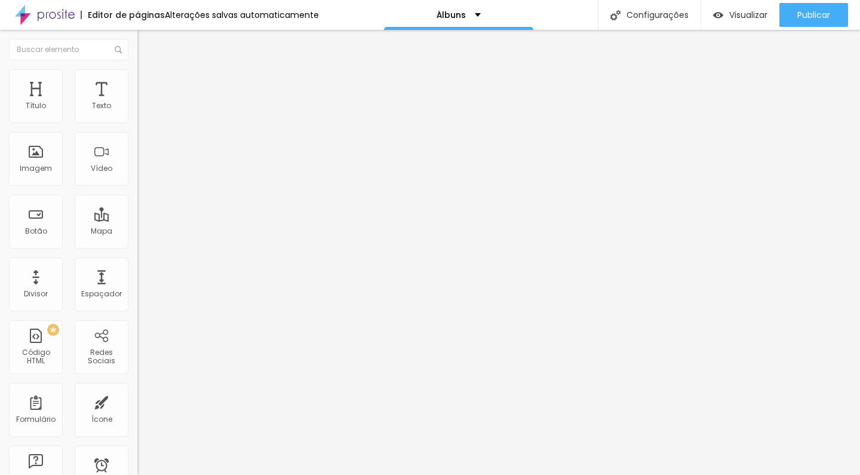
paste input "88"
type input "[PHONE_NUMBER]"
click at [137, 97] on ul "Conteúdo Estilo Avançado" at bounding box center [205, 85] width 137 height 36
click at [148, 92] on span "Estilo" at bounding box center [157, 87] width 19 height 10
click at [137, 392] on span "Verde claro" at bounding box center [158, 397] width 42 height 10
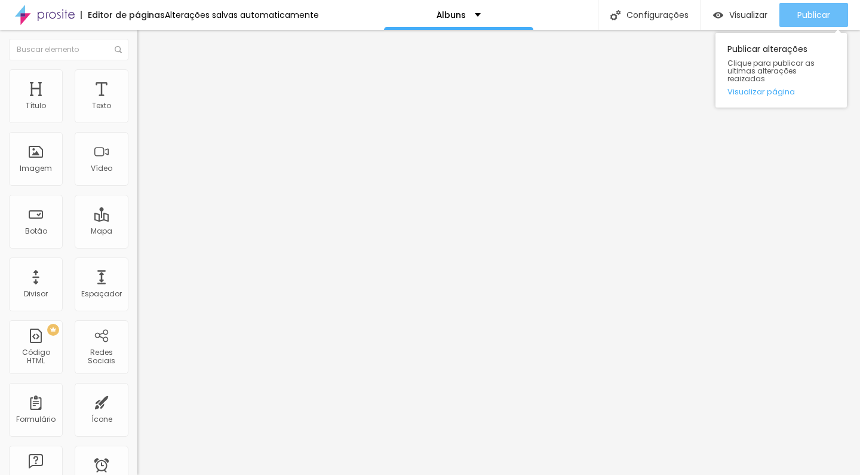
click at [811, 24] on div "Publicar" at bounding box center [813, 15] width 33 height 24
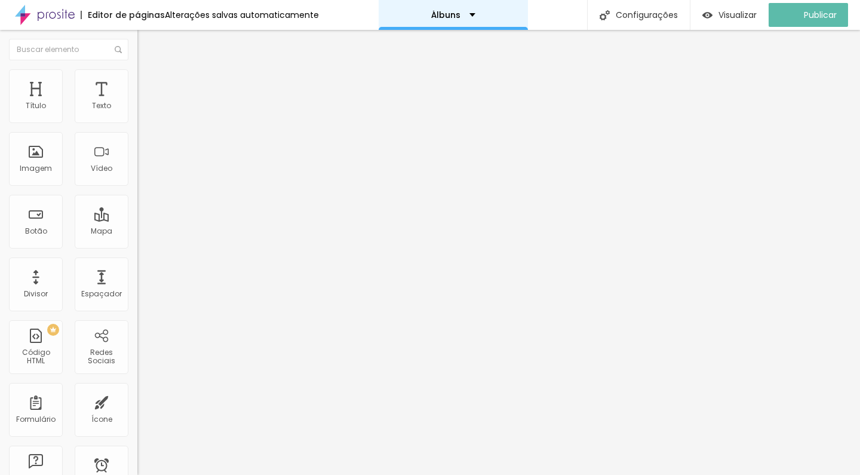
click at [457, 16] on p "Álbuns" at bounding box center [445, 15] width 29 height 8
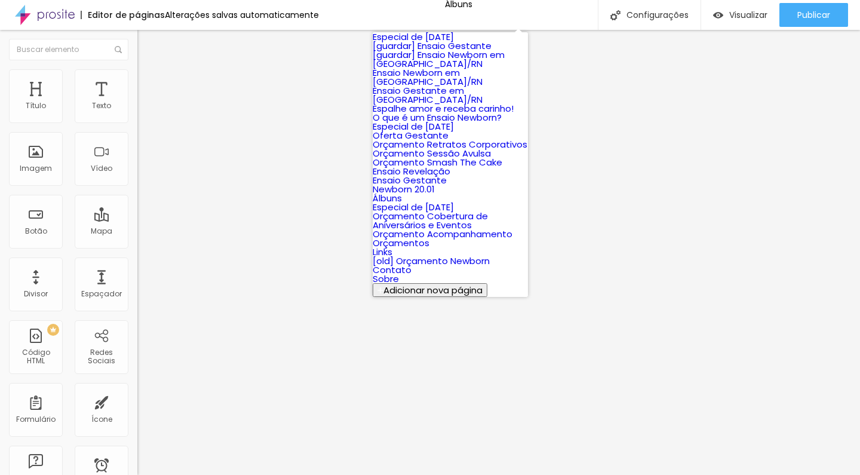
scroll to position [430, 0]
click at [425, 210] on link "Orçamento Cobertura de Aniversários e Eventos" at bounding box center [430, 220] width 115 height 21
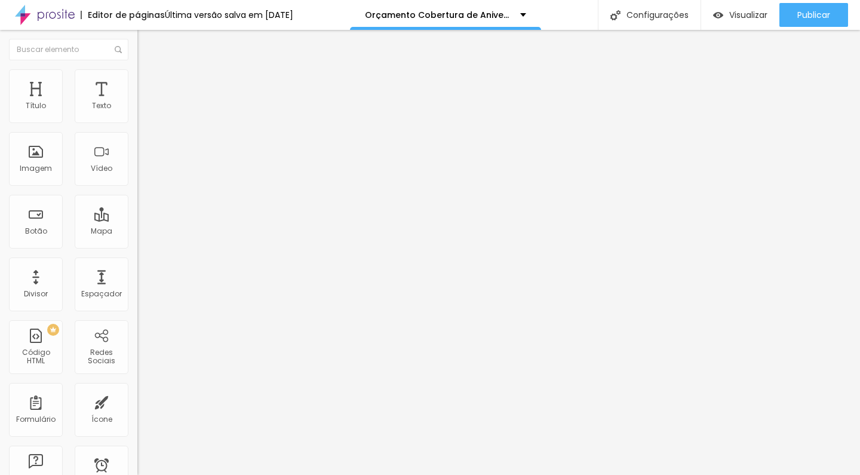
click at [137, 371] on div "Texto do botão Conversar no WhatsApp" at bounding box center [205, 385] width 137 height 29
click at [137, 122] on input "[PHONE_NUMBER]" at bounding box center [208, 116] width 143 height 12
paste input "88"
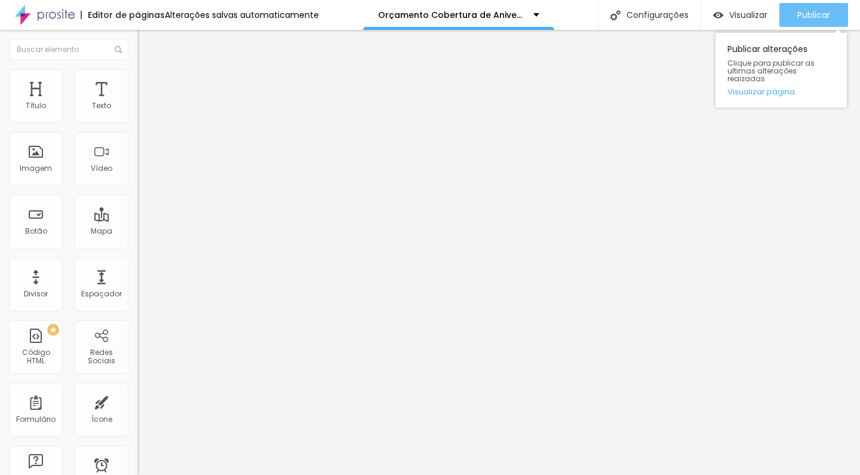
type input "[PHONE_NUMBER]"
click at [823, 15] on span "Publicar" at bounding box center [813, 15] width 33 height 10
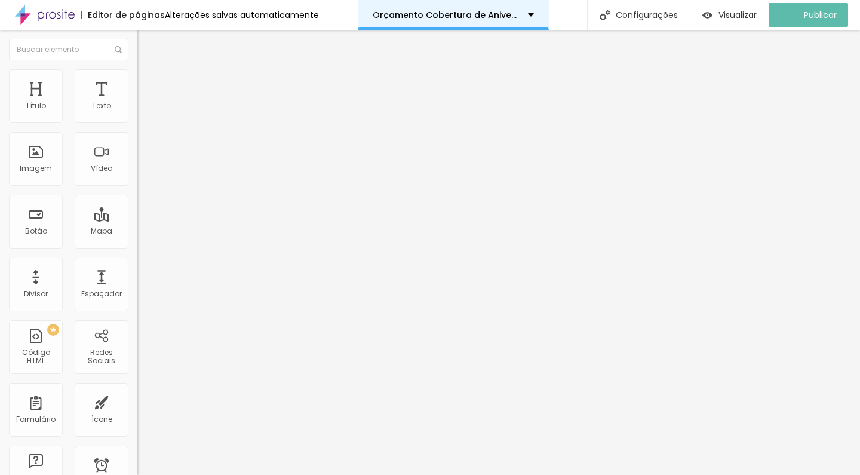
click at [424, 17] on p "Orçamento Cobertura de Aniversários e Eventos" at bounding box center [446, 15] width 146 height 8
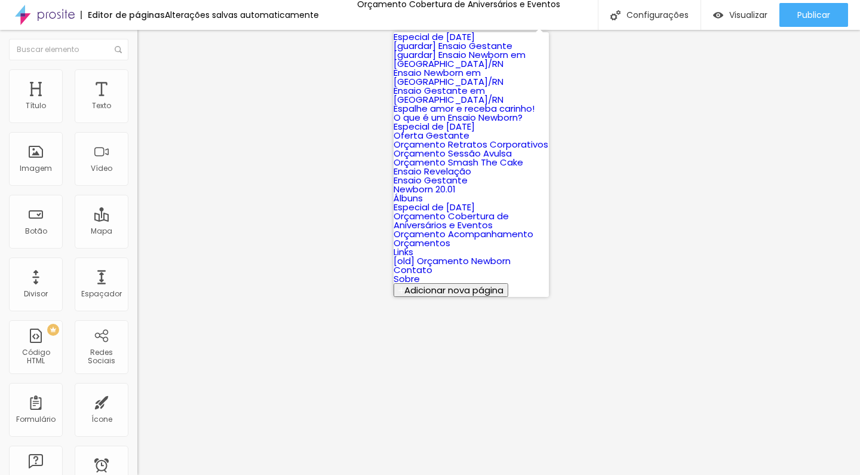
scroll to position [413, 0]
click at [459, 227] on link "Orçamento Acompanhamento" at bounding box center [463, 233] width 140 height 13
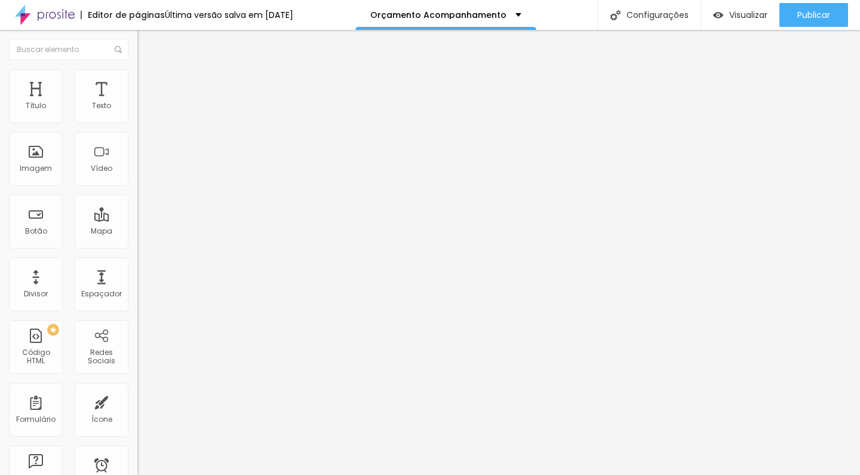
click at [137, 122] on input "[PHONE_NUMBER]" at bounding box center [208, 116] width 143 height 12
paste input "88"
type input "[PHONE_NUMBER]"
click at [137, 122] on input "[PHONE_NUMBER]" at bounding box center [208, 116] width 143 height 12
paste input "88"
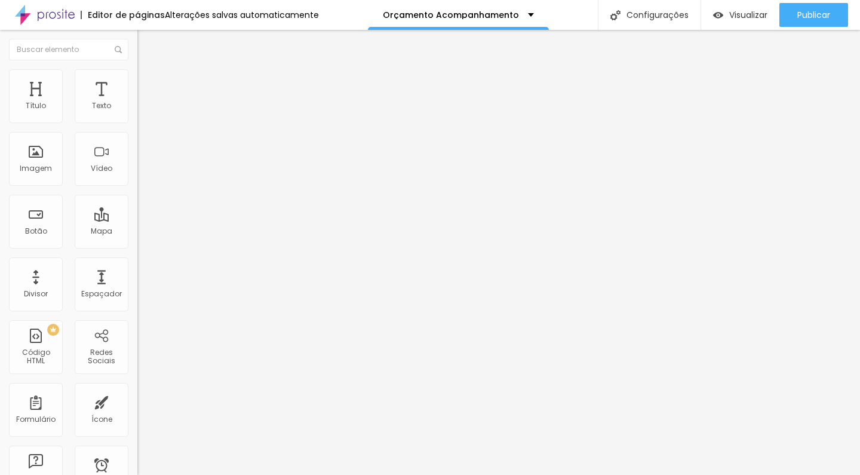
type input "[PHONE_NUMBER]"
click at [137, 122] on input "[PHONE_NUMBER]" at bounding box center [208, 116] width 143 height 12
paste input "88"
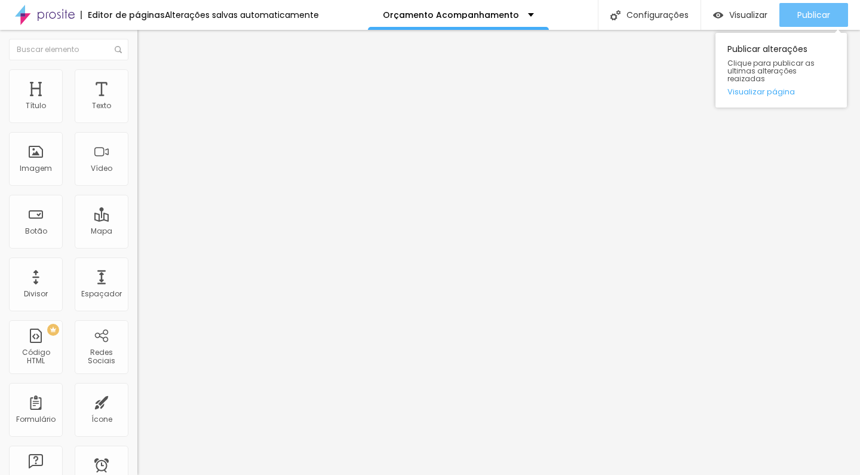
type input "[PHONE_NUMBER]"
click at [819, 14] on span "Publicar" at bounding box center [813, 15] width 33 height 10
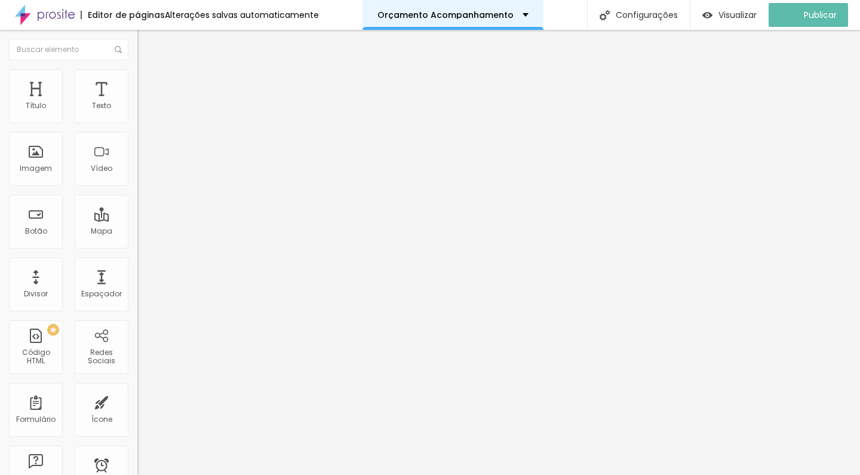
click at [499, 28] on div "Orçamento Acompanhamento" at bounding box center [452, 15] width 181 height 30
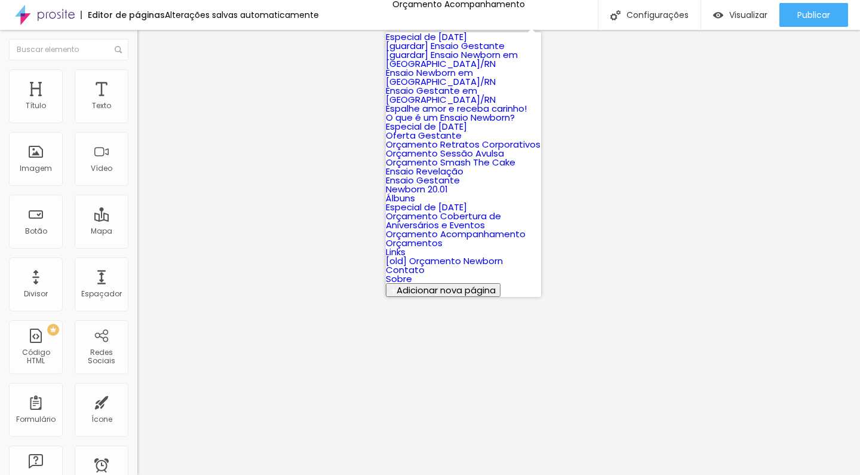
scroll to position [439, 0]
click at [442, 236] on link "Orçamentos" at bounding box center [414, 242] width 57 height 13
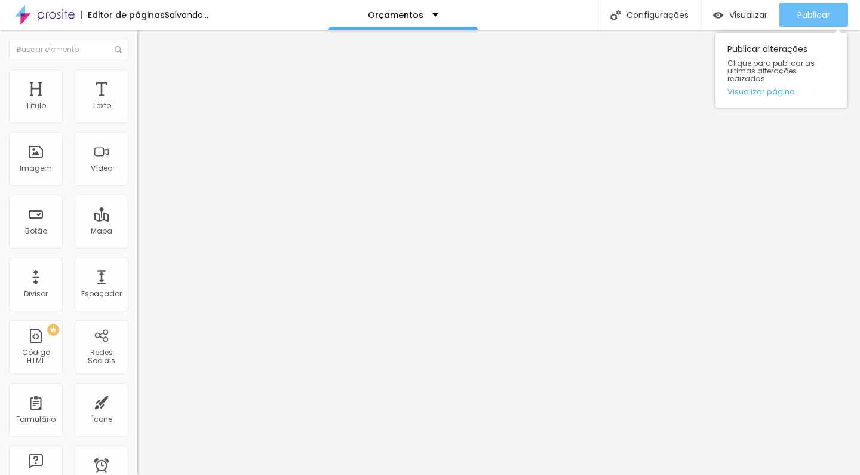
click at [811, 21] on div "Publicar" at bounding box center [813, 15] width 33 height 24
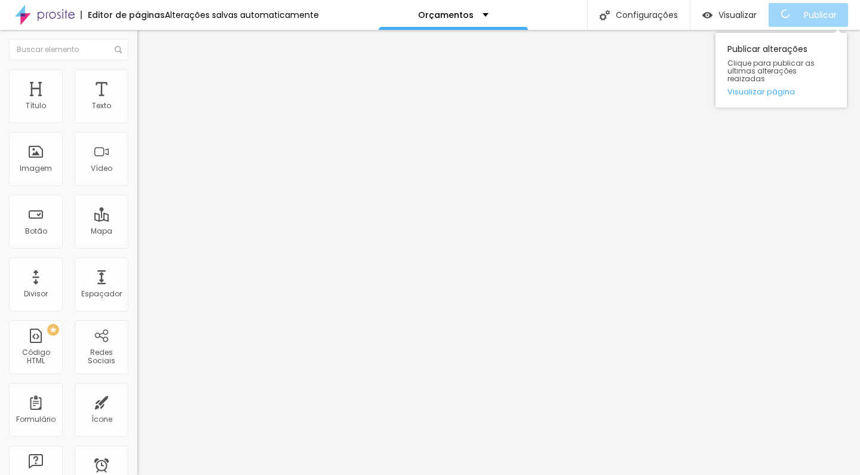
scroll to position [0, 69]
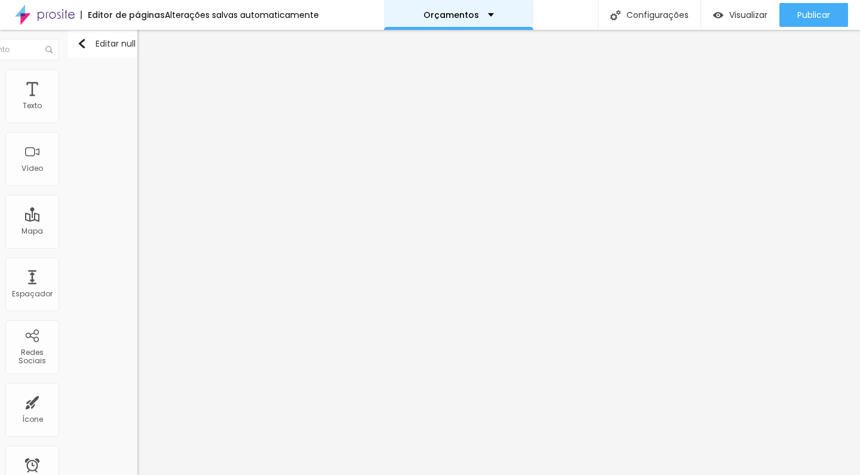
click at [487, 10] on div "Orçamentos" at bounding box center [458, 15] width 149 height 30
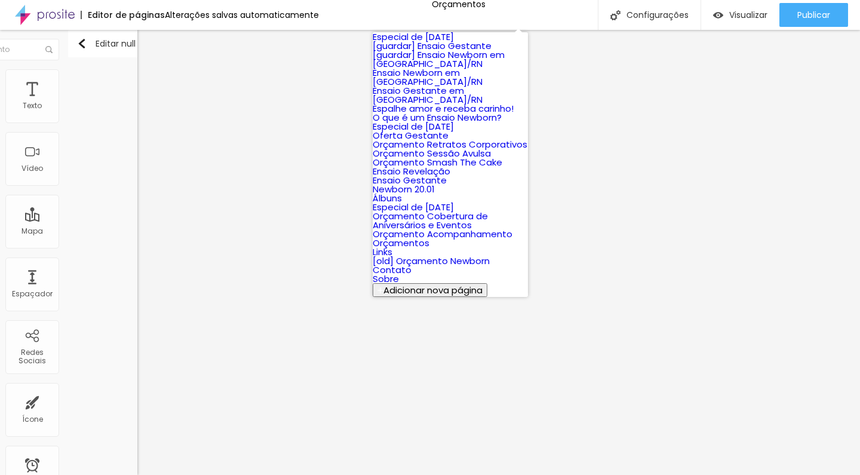
scroll to position [442, 0]
click at [392, 245] on link "Links" at bounding box center [383, 251] width 20 height 13
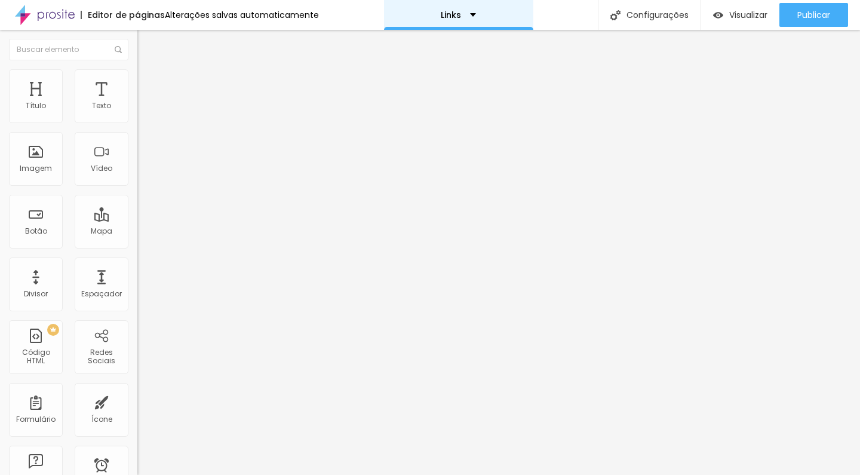
click at [457, 15] on div "Links" at bounding box center [458, 15] width 35 height 8
click at [466, 15] on div "Links" at bounding box center [458, 15] width 35 height 8
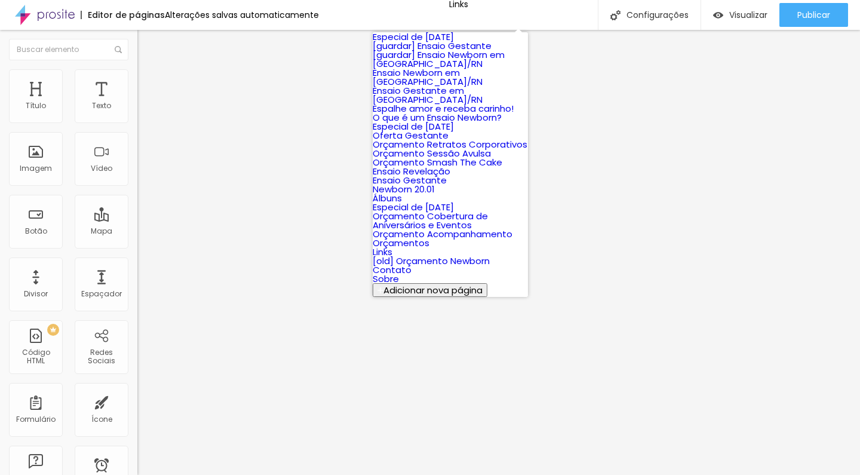
scroll to position [442, 0]
click at [411, 263] on link "Contato" at bounding box center [392, 269] width 39 height 13
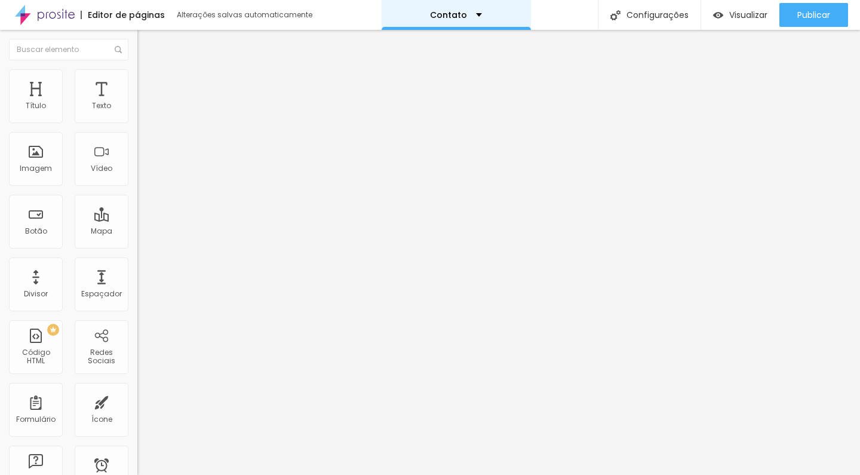
click at [462, 20] on div "Contato" at bounding box center [456, 15] width 149 height 30
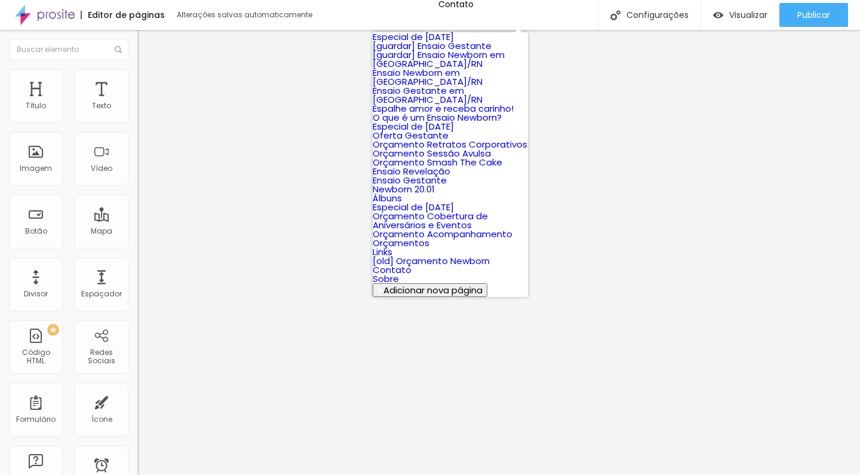
scroll to position [443, 0]
click at [399, 272] on link "Sobre" at bounding box center [386, 278] width 26 height 13
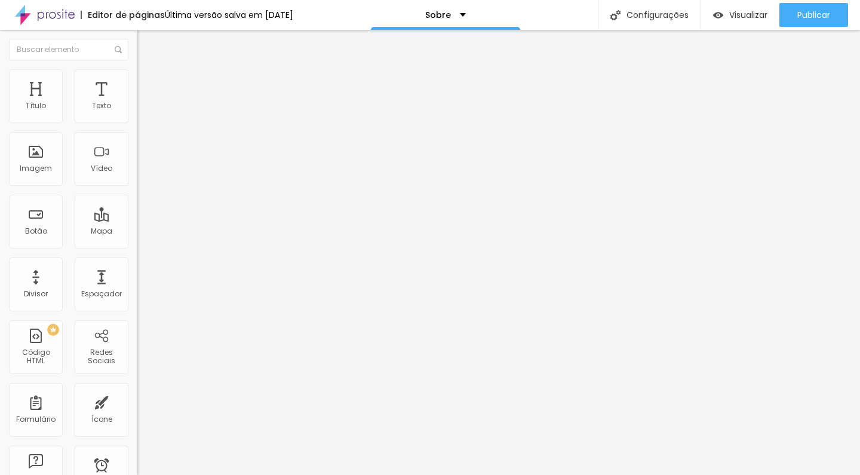
click at [137, 122] on input "(84)99990-6488" at bounding box center [208, 116] width 143 height 12
paste input "text"
click at [137, 122] on input "text" at bounding box center [208, 116] width 143 height 12
type input "[PHONE_NUMBER]"
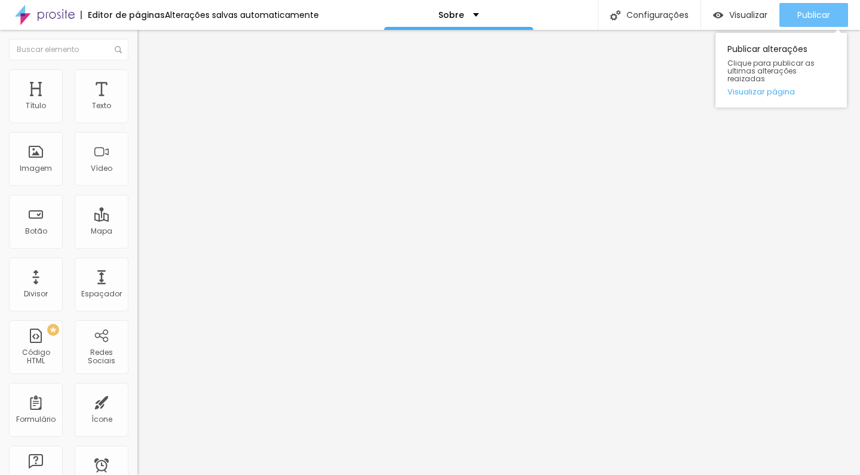
click at [813, 10] on span "Publicar" at bounding box center [813, 15] width 33 height 10
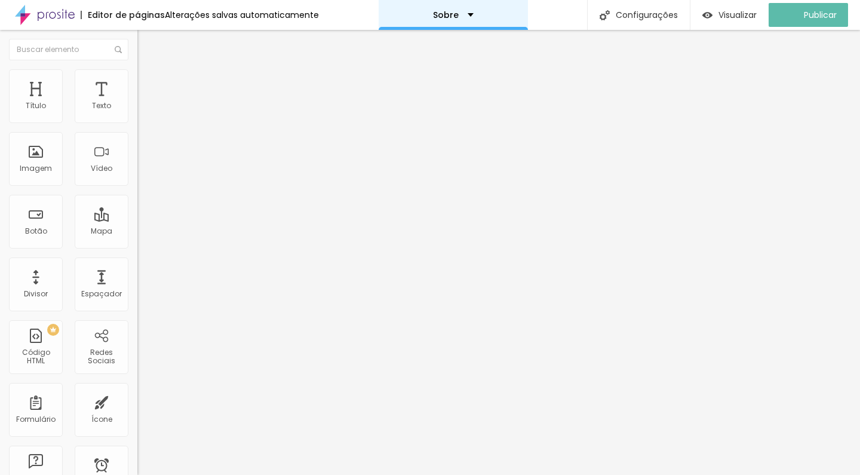
click at [472, 24] on div "Sobre" at bounding box center [453, 15] width 149 height 30
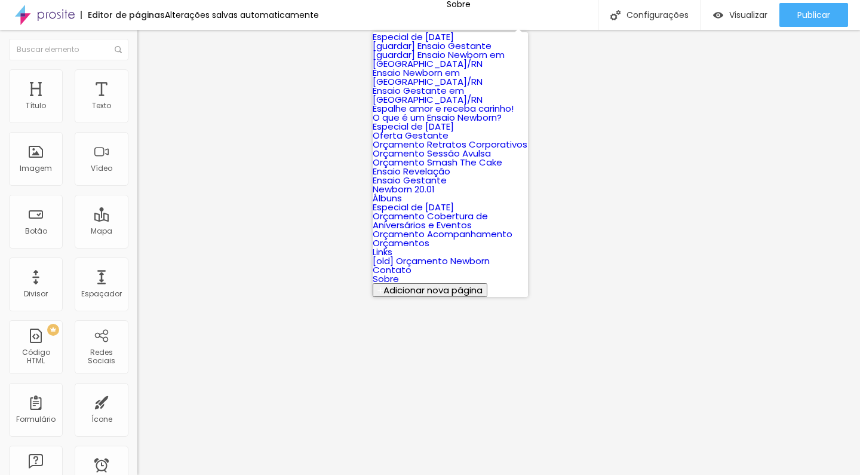
scroll to position [442, 0]
